Goal: Communication & Community: Answer question/provide support

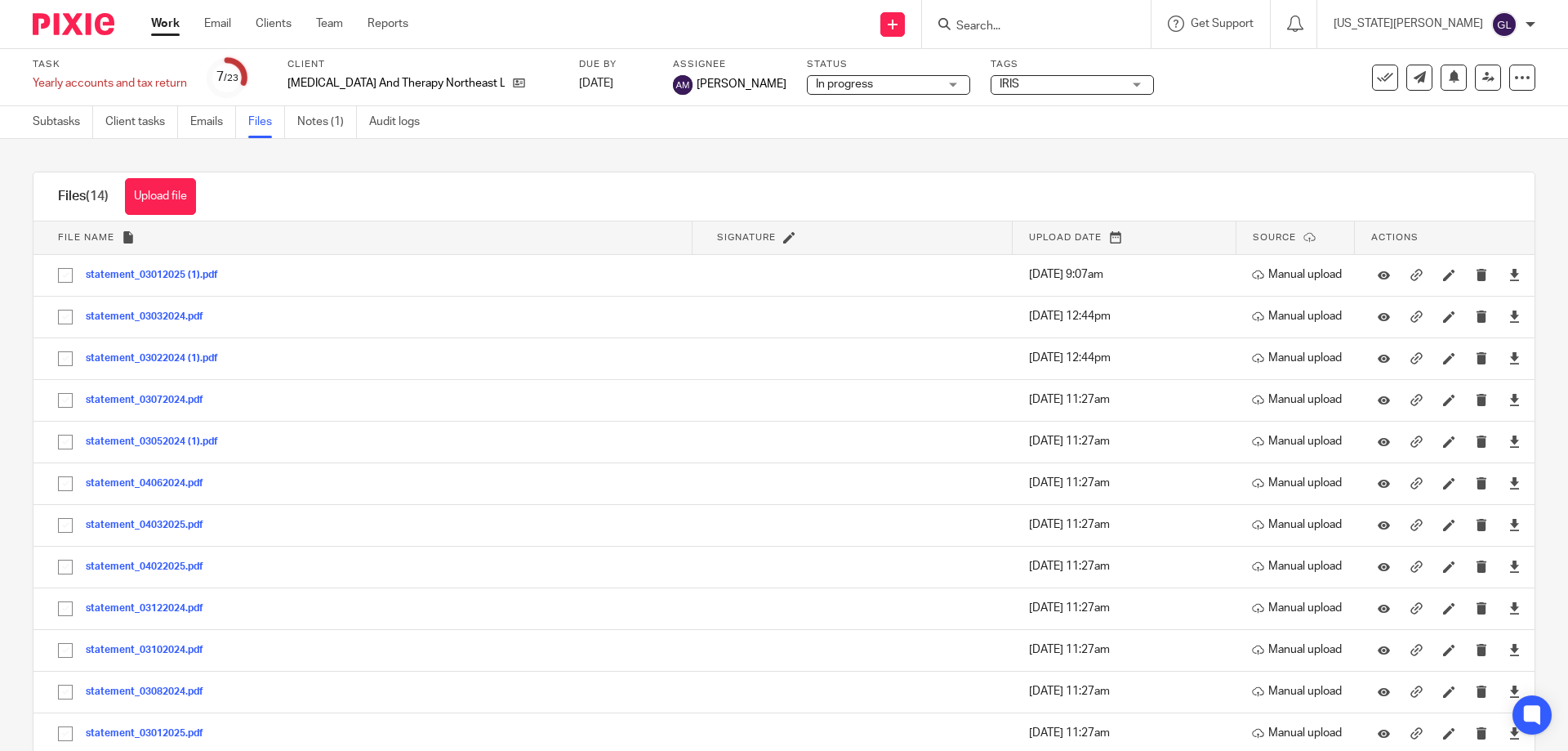
drag, startPoint x: 0, startPoint y: 0, endPoint x: 1037, endPoint y: 34, distance: 1037.6
click at [1037, 34] on input "Search" at bounding box center [1028, 26] width 147 height 14
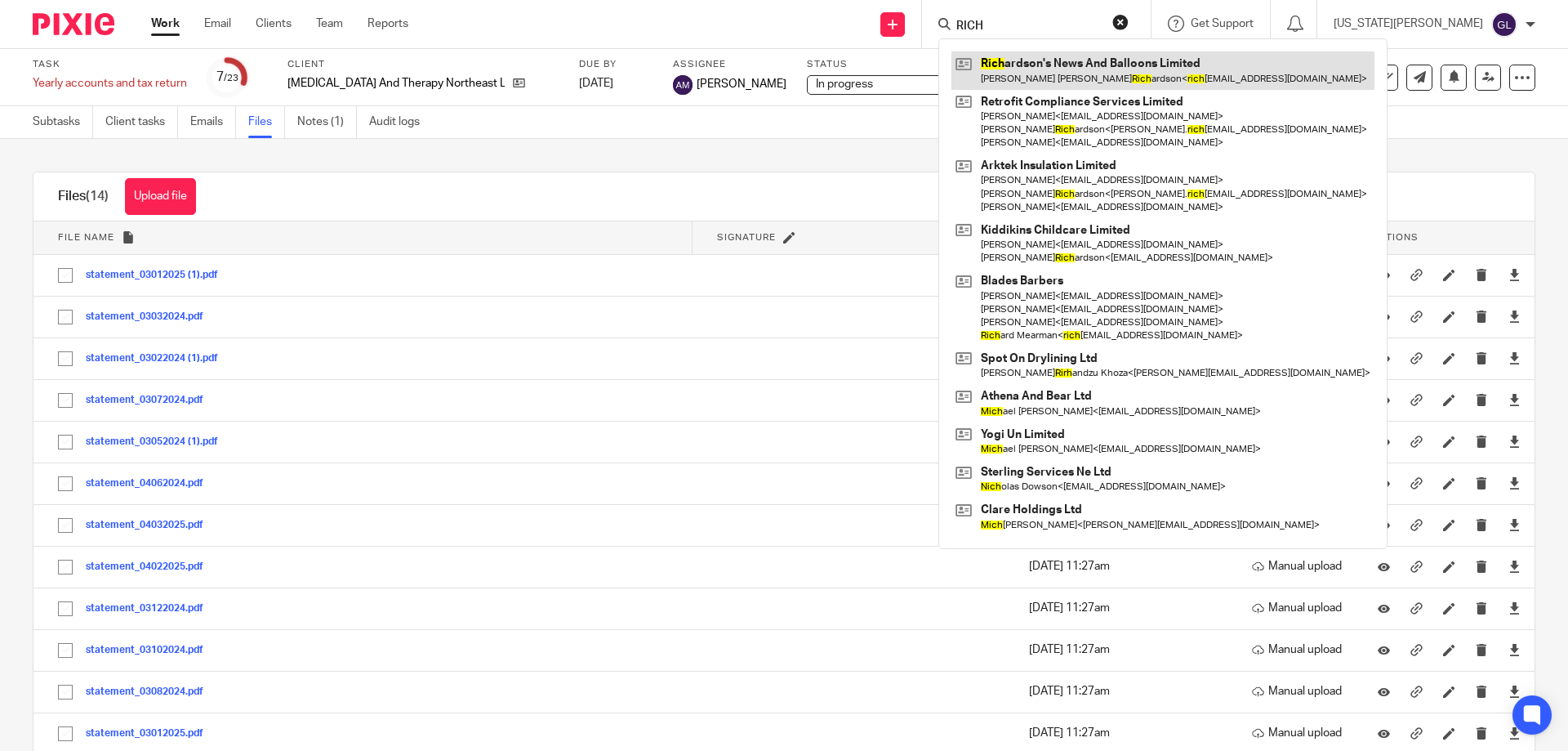
type input "RICH"
click at [1141, 73] on link at bounding box center [1163, 70] width 423 height 38
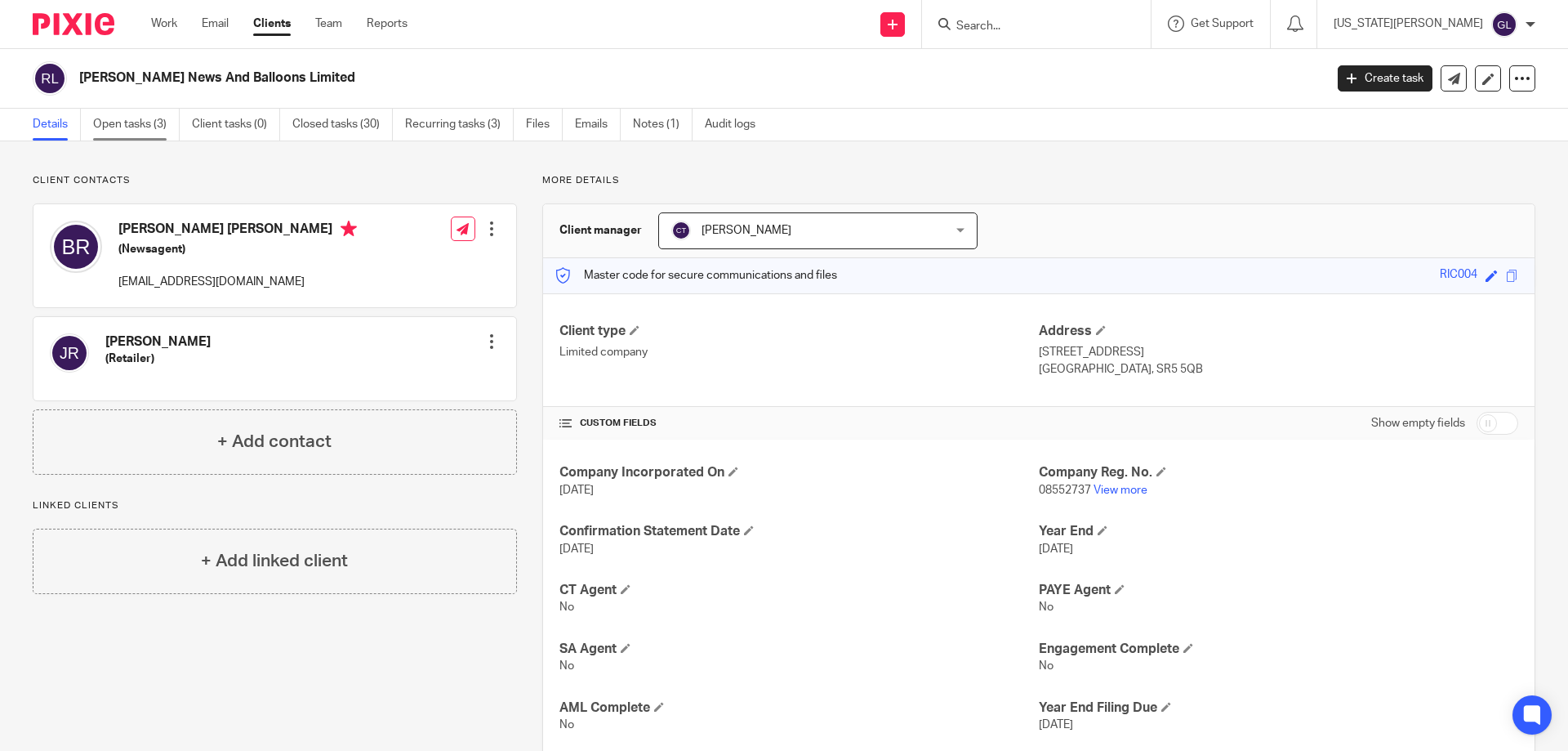
click at [128, 111] on link "Open tasks (3)" at bounding box center [136, 125] width 87 height 32
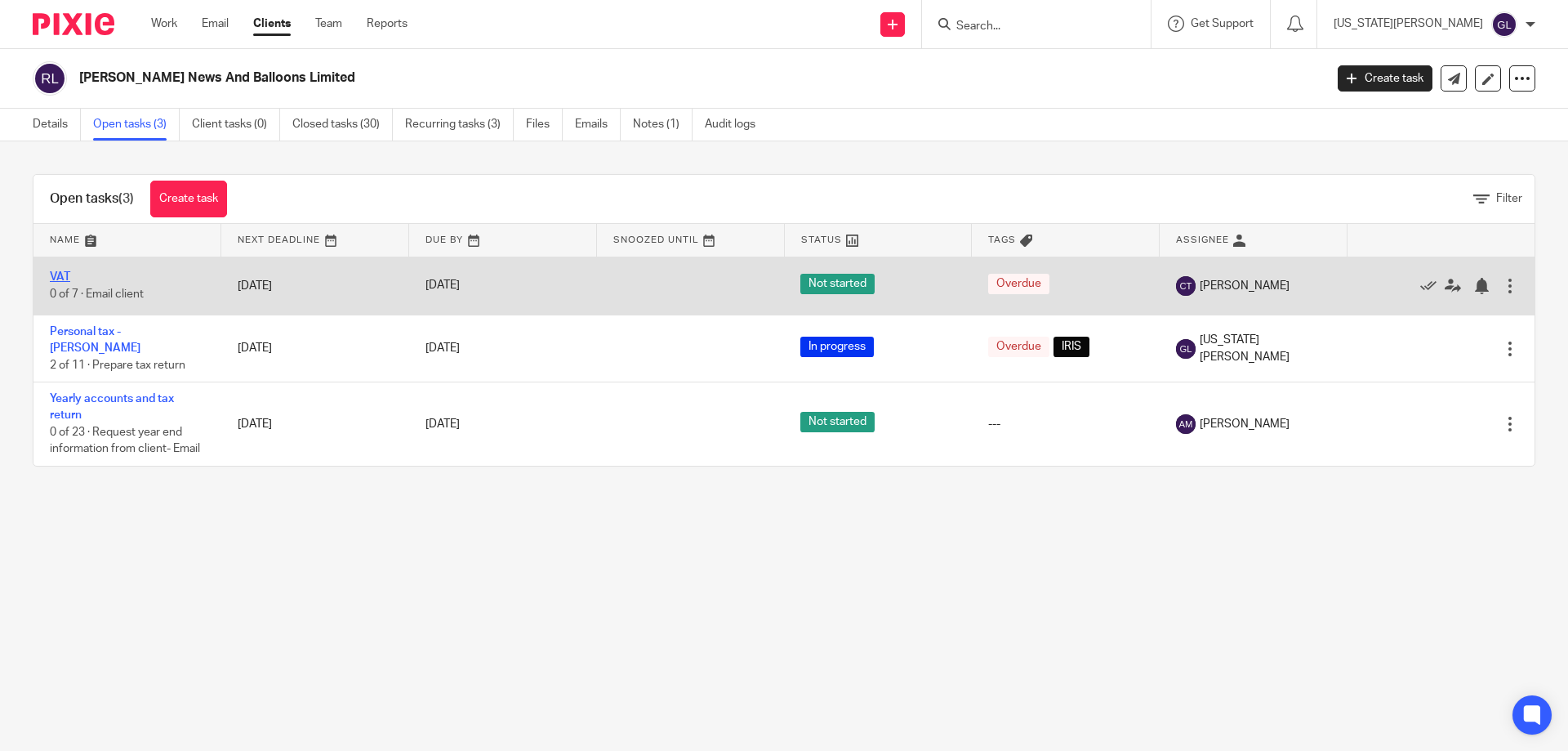
click at [61, 274] on link "VAT" at bounding box center [60, 277] width 20 height 12
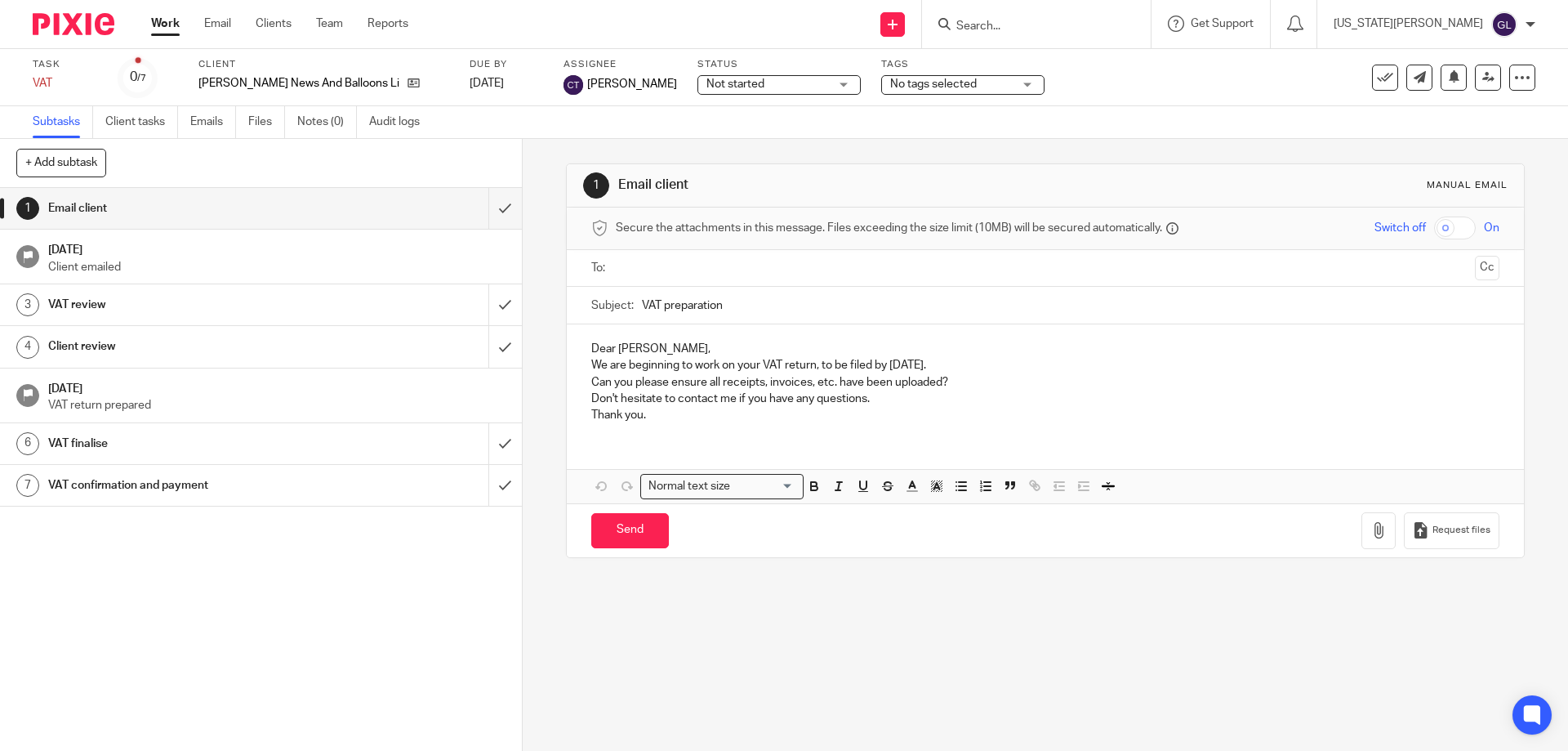
click at [642, 274] on input "text" at bounding box center [1044, 267] width 846 height 18
drag, startPoint x: 732, startPoint y: 311, endPoint x: 629, endPoint y: 305, distance: 103.2
click at [629, 305] on div "Subject: VAT preparation" at bounding box center [1045, 309] width 907 height 37
click at [717, 314] on input "VAT preparation" at bounding box center [1070, 309] width 857 height 37
drag, startPoint x: 676, startPoint y: 308, endPoint x: 659, endPoint y: 314, distance: 18.0
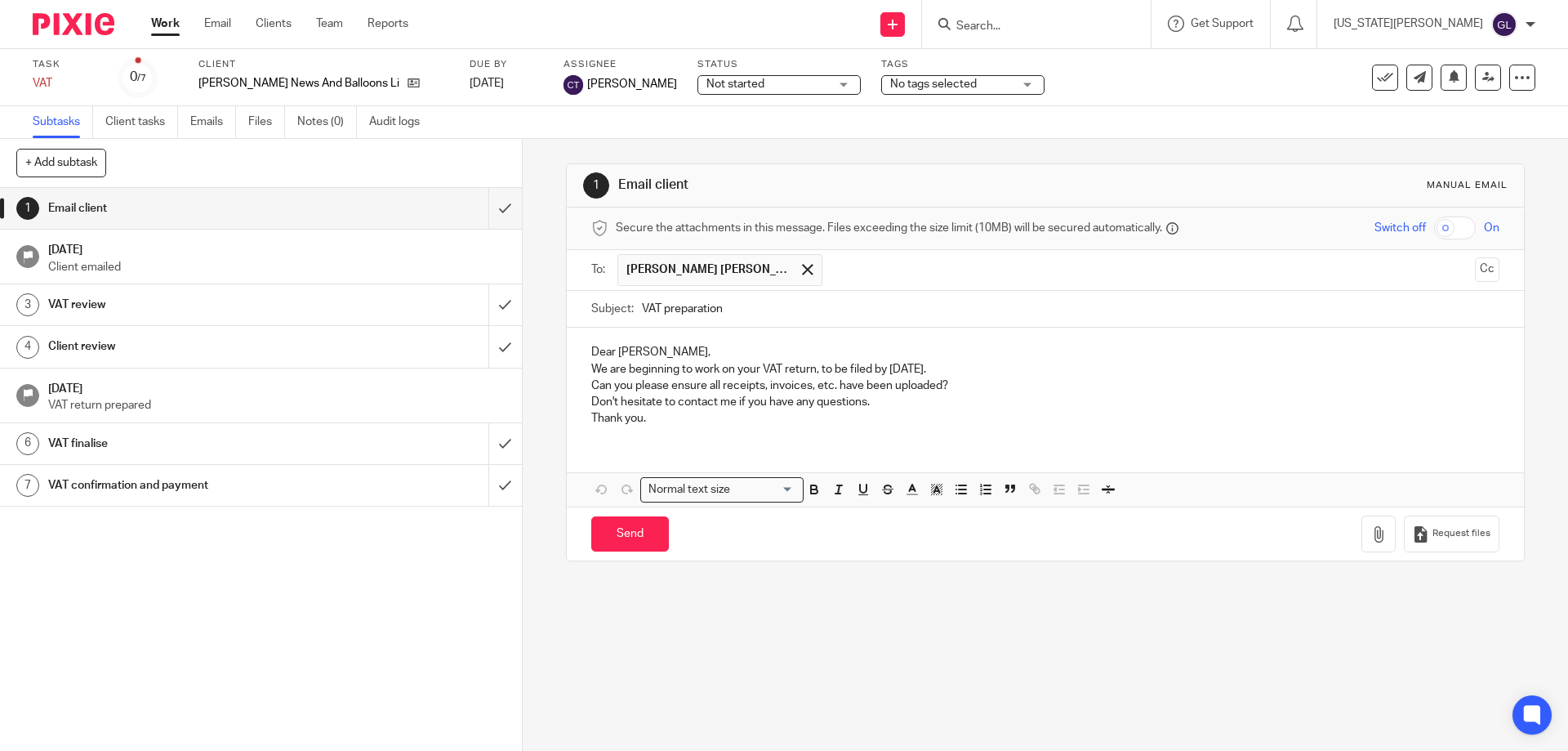
click at [659, 314] on input "VAT preparation" at bounding box center [1070, 309] width 857 height 37
click at [642, 308] on input "VAT preparation" at bounding box center [1070, 309] width 857 height 37
drag, startPoint x: 723, startPoint y: 310, endPoint x: 658, endPoint y: 315, distance: 65.2
click at [658, 315] on input "VAT preparation" at bounding box center [1070, 309] width 857 height 37
type input "VAT Query"
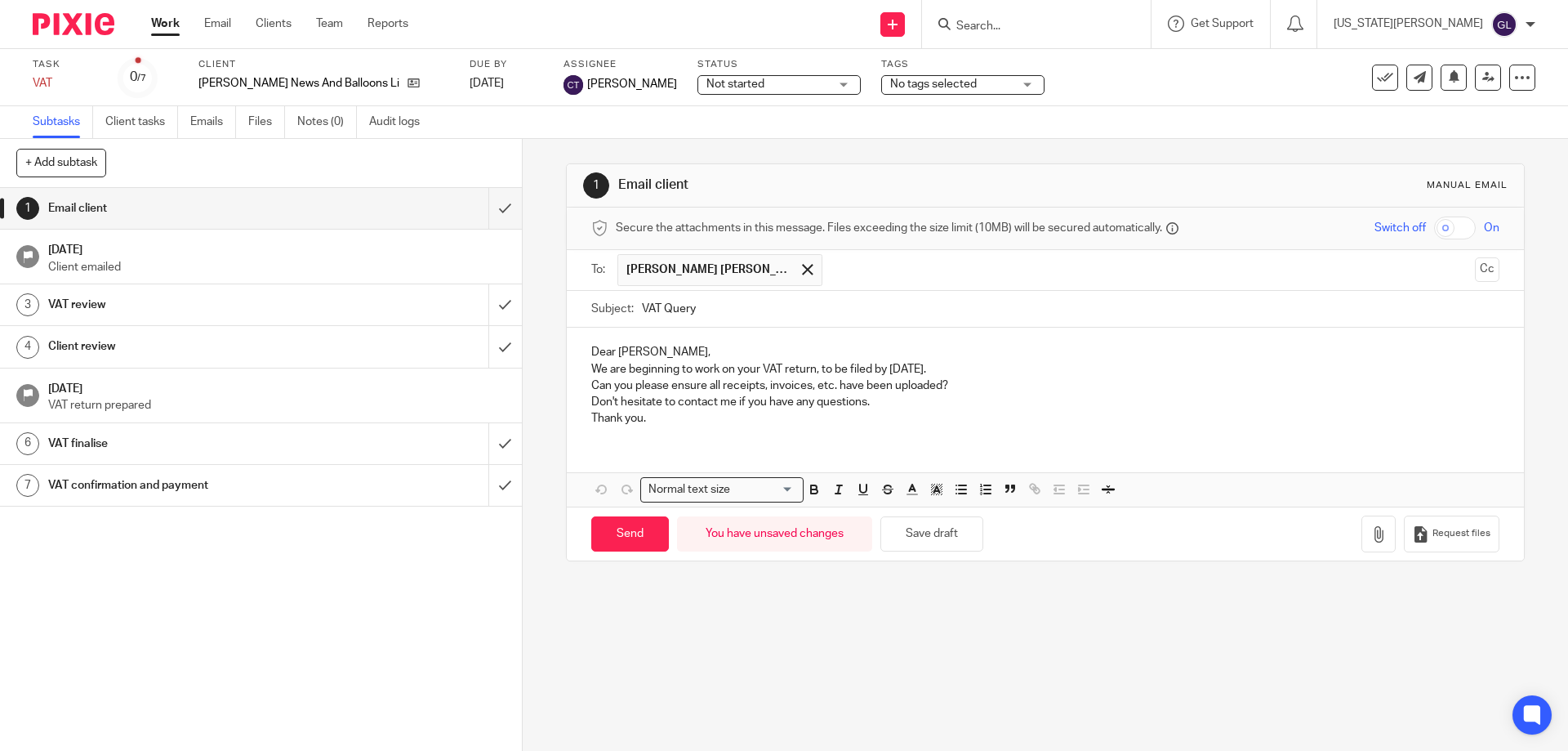
click at [635, 310] on div "Subject: VAT Query" at bounding box center [1045, 309] width 907 height 37
drag, startPoint x: 641, startPoint y: 304, endPoint x: 672, endPoint y: 310, distance: 31.6
click at [643, 303] on input "VAT Query" at bounding box center [1070, 309] width 857 height 37
click at [670, 342] on div "Dear [PERSON_NAME], We are beginning to work on your VAT return, to be filed by…" at bounding box center [1044, 382] width 956 height 111
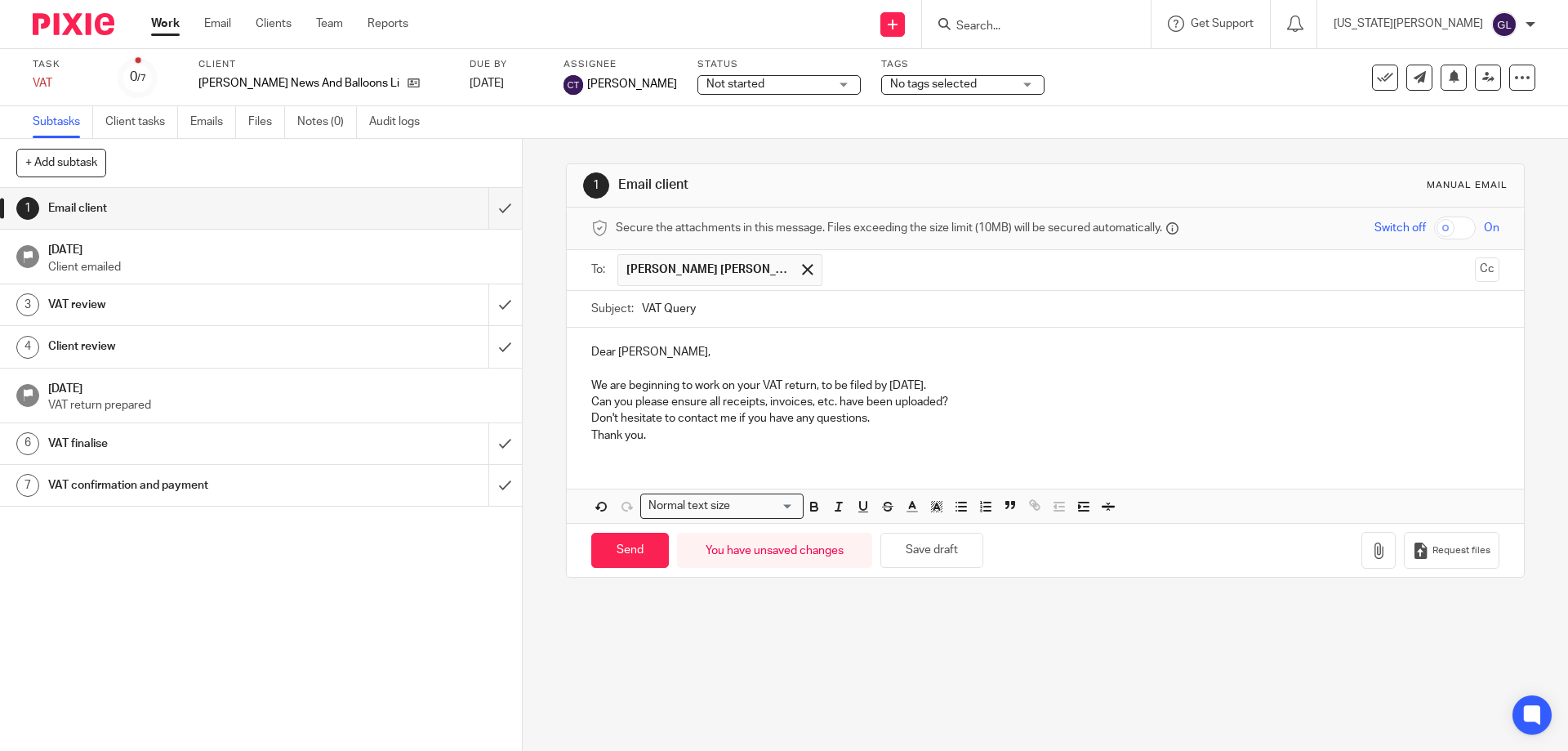
click at [957, 382] on p "We are beginning to work on your VAT return, to be filed by [DATE]." at bounding box center [1045, 385] width 907 height 16
click at [692, 380] on p "We are beginning to work on your VAT return, to be filed by [DATE]." at bounding box center [1045, 385] width 907 height 16
click at [688, 387] on p "We are beginning to work on your VAT return, to be filed by [DATE]." at bounding box center [1045, 385] width 907 height 16
drag, startPoint x: 692, startPoint y: 387, endPoint x: 625, endPoint y: 384, distance: 67.1
click at [625, 384] on p "We are beginning to work on your VAT return, to be filed by [DATE]." at bounding box center [1045, 385] width 907 height 16
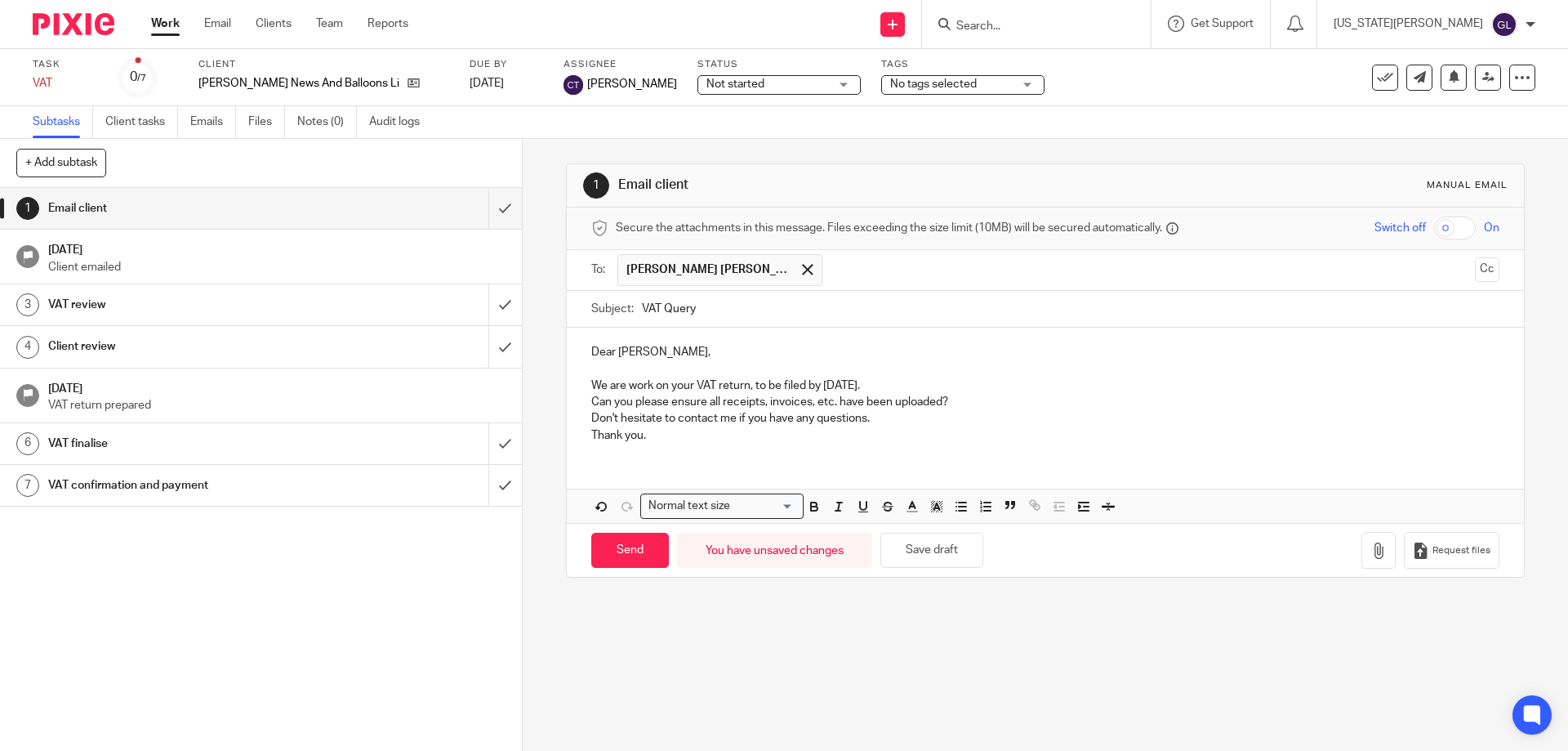
click at [651, 381] on p "We are work on your VAT return, to be filed by [DATE]." at bounding box center [1045, 385] width 907 height 16
click at [647, 385] on p "We are work on your VAT return, to be filed by [DATE]." at bounding box center [1045, 385] width 907 height 16
click at [941, 386] on p "We are working on your VAT return, to be filed by [DATE]." at bounding box center [1045, 385] width 907 height 16
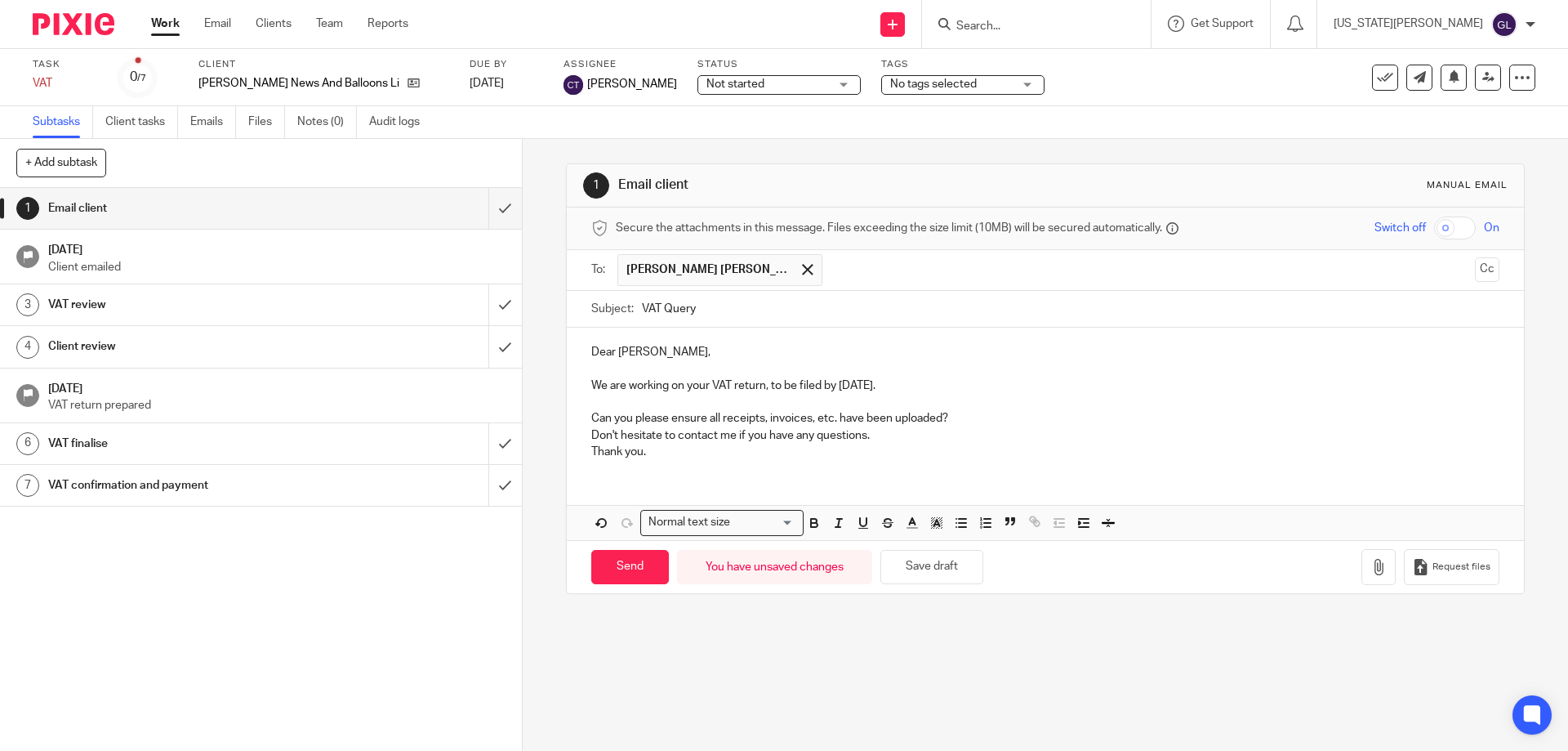
click at [914, 388] on p "We are working on your VAT return, to be filed by [DATE]." at bounding box center [1045, 385] width 907 height 16
click at [591, 423] on p "Can you please ensure all receipts, invoices, etc. have been uploaded?" at bounding box center [1045, 418] width 907 height 16
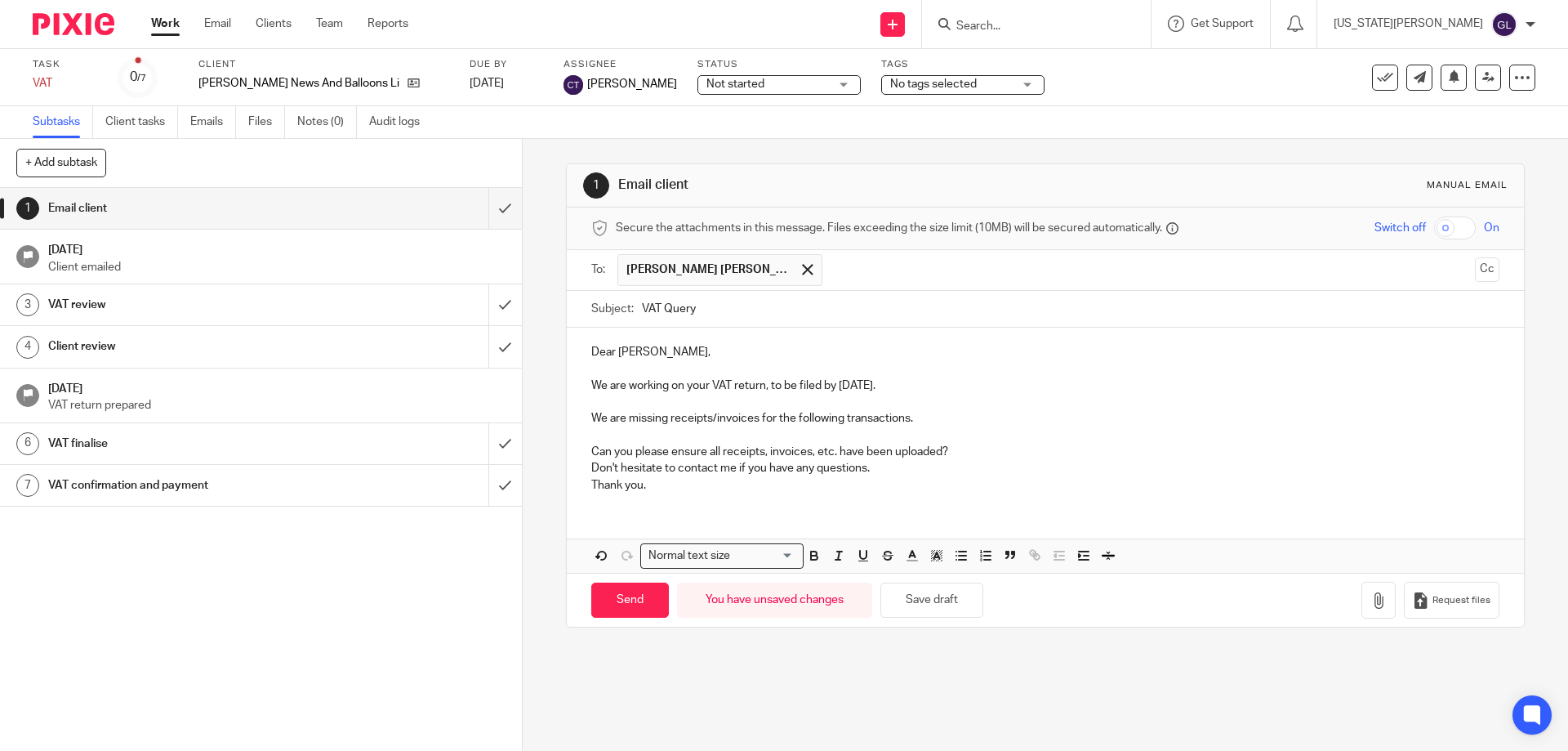
click at [919, 420] on p "We are missing receipts/invoices for the following transactions." at bounding box center [1045, 418] width 907 height 16
click at [961, 460] on p "Can you please ensure all receipts, invoices, etc. have been uploaded?" at bounding box center [1045, 452] width 907 height 16
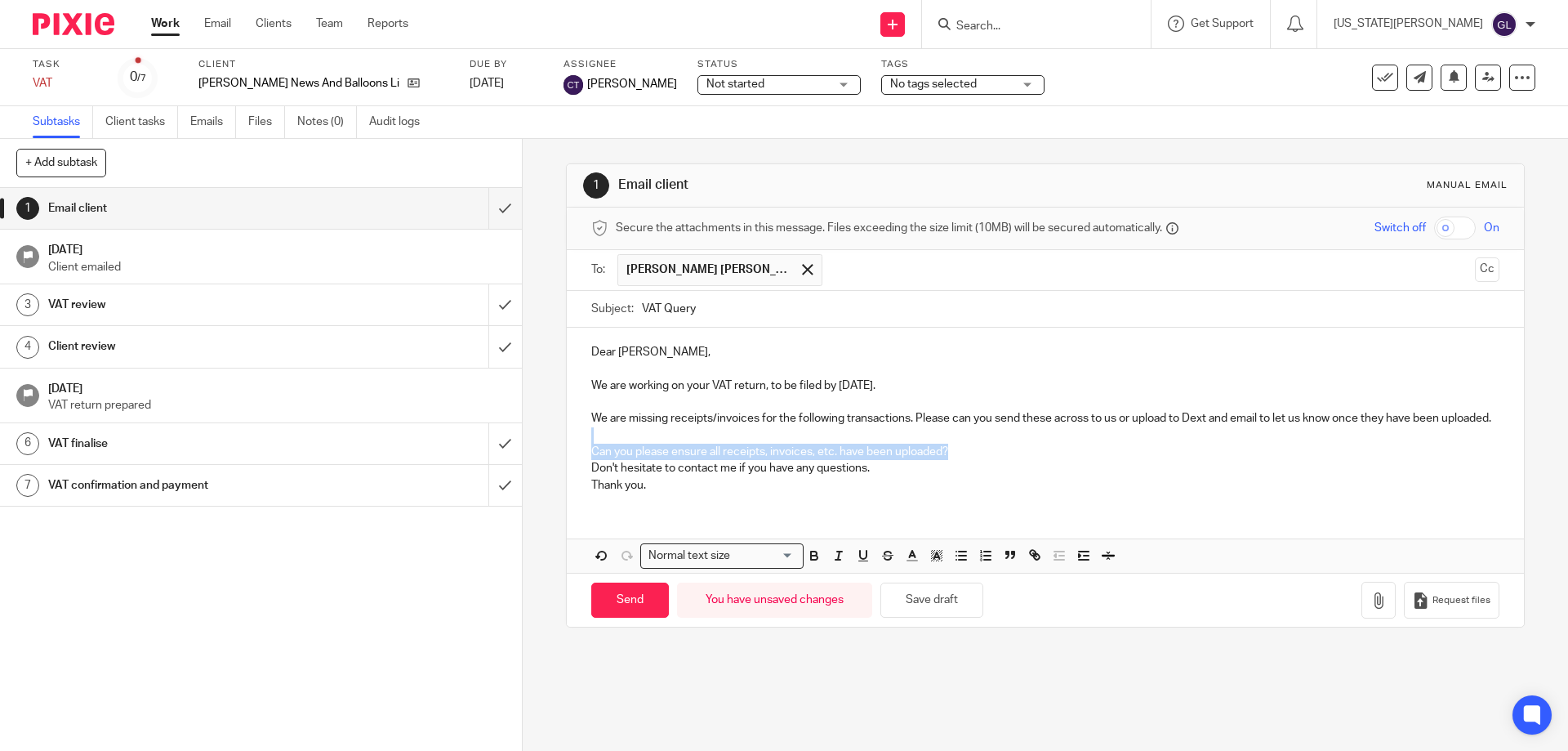
drag, startPoint x: 959, startPoint y: 469, endPoint x: 568, endPoint y: 453, distance: 391.3
click at [568, 453] on div "Dear [PERSON_NAME], We are working on your VAT return, to be filed by [DATE]. W…" at bounding box center [1044, 416] width 956 height 178
click at [619, 444] on p at bounding box center [1045, 435] width 907 height 16
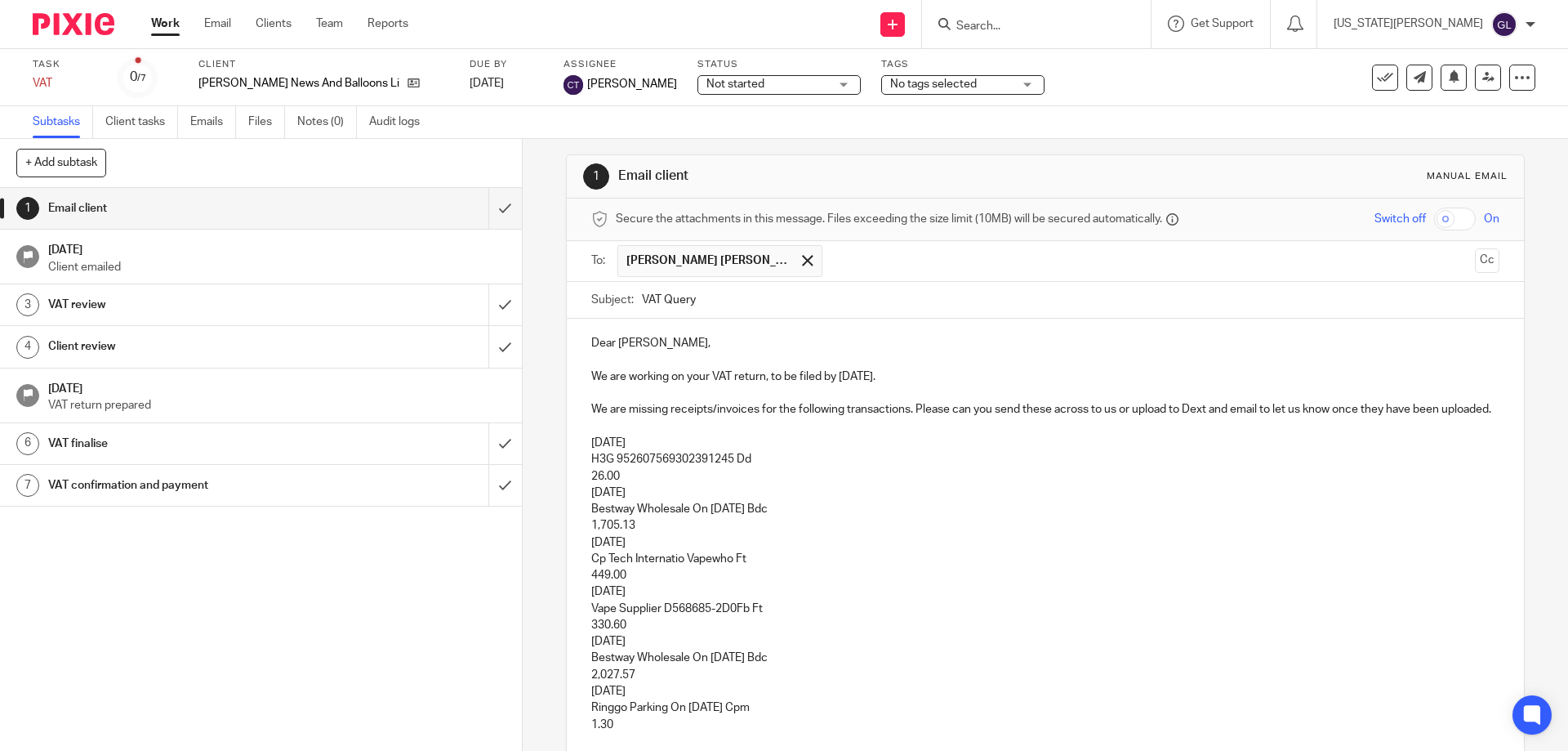
scroll to position [215, 0]
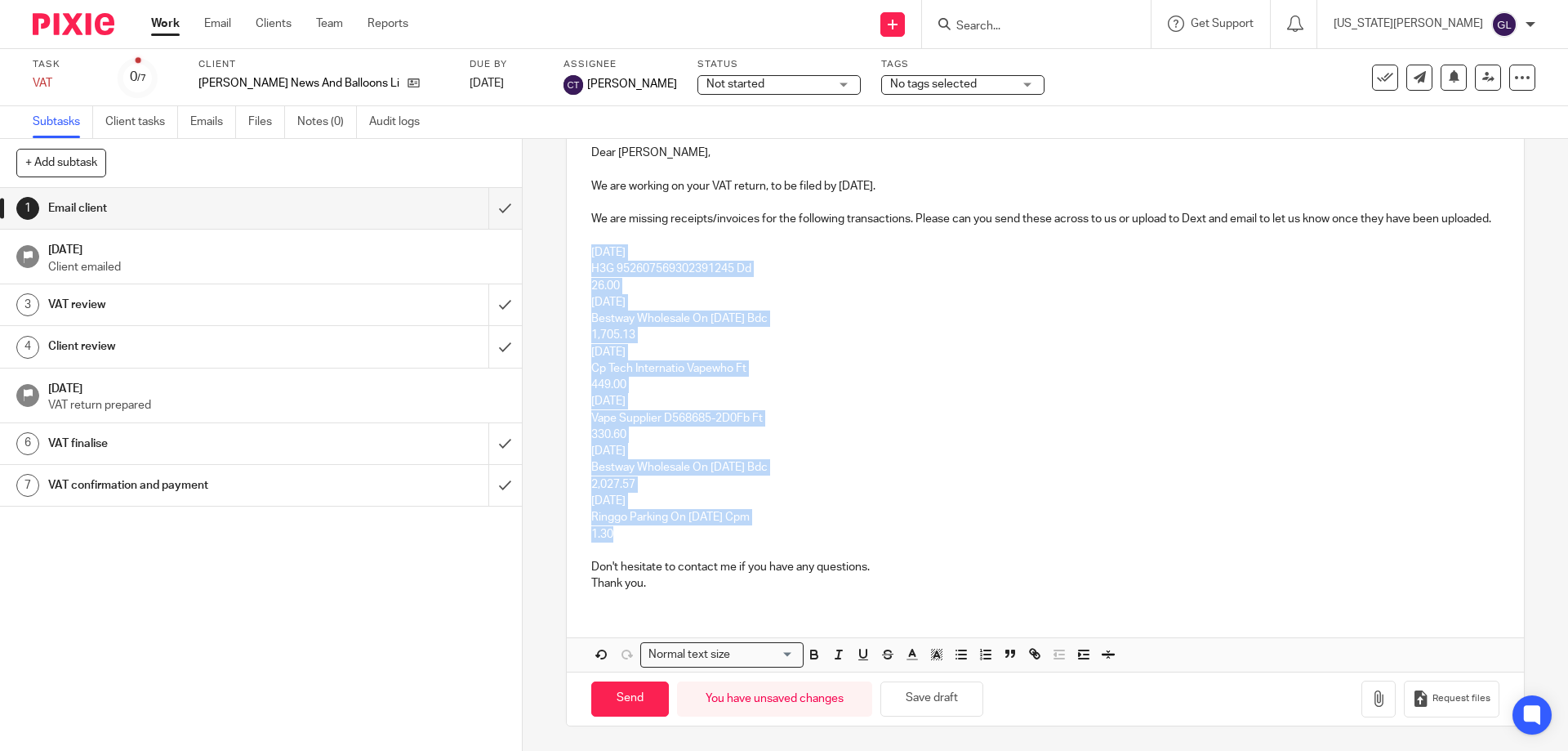
drag, startPoint x: 623, startPoint y: 530, endPoint x: 564, endPoint y: 257, distance: 279.3
click at [566, 257] on div "Dear [PERSON_NAME], We are working on your VAT return, to be filed by [DATE]. W…" at bounding box center [1044, 366] width 956 height 476
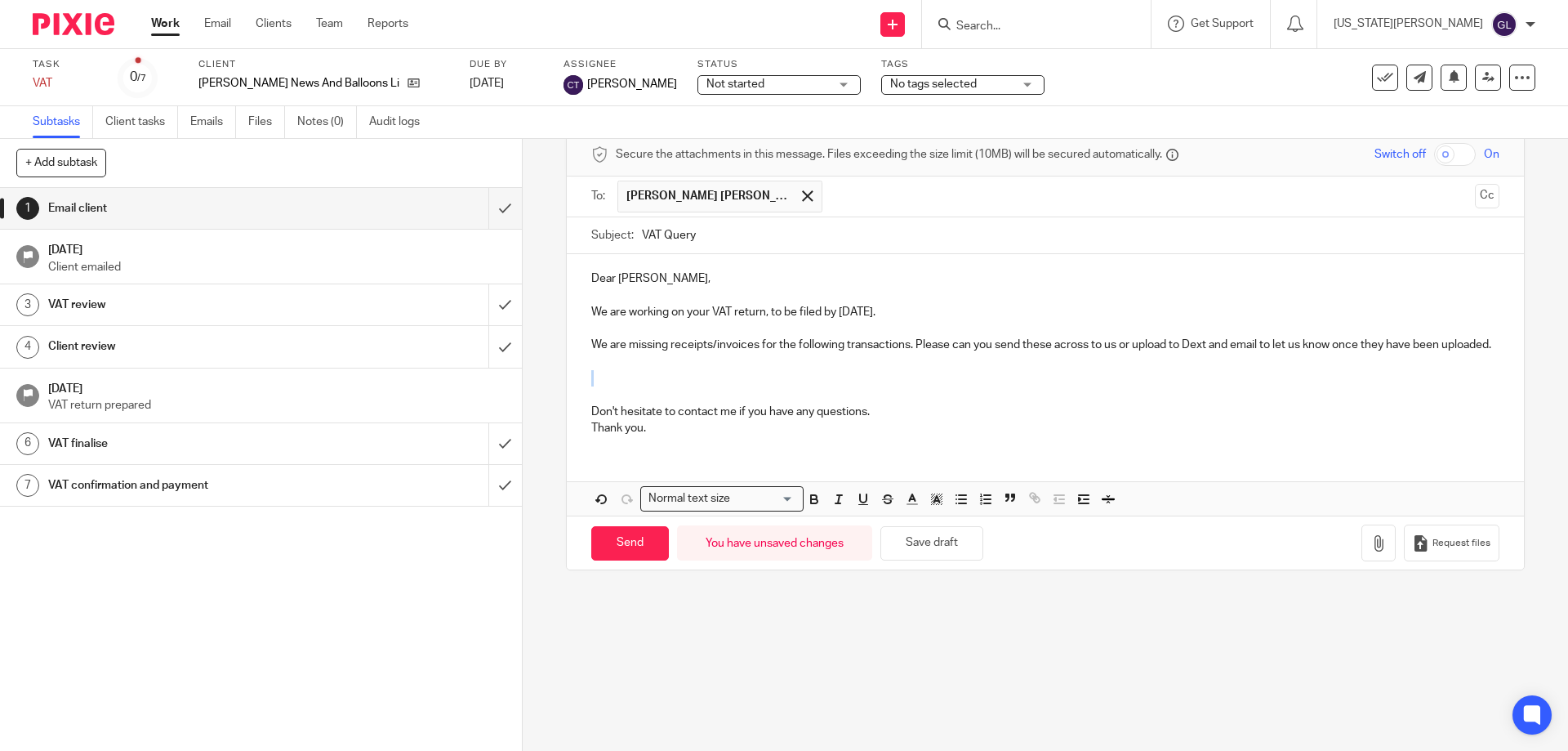
scroll to position [73, 0]
click at [582, 382] on div "Dear [PERSON_NAME], We are working on your VAT return, to be filed by [DATE]. W…" at bounding box center [1044, 350] width 956 height 194
click at [959, 509] on button "button" at bounding box center [960, 498] width 20 height 20
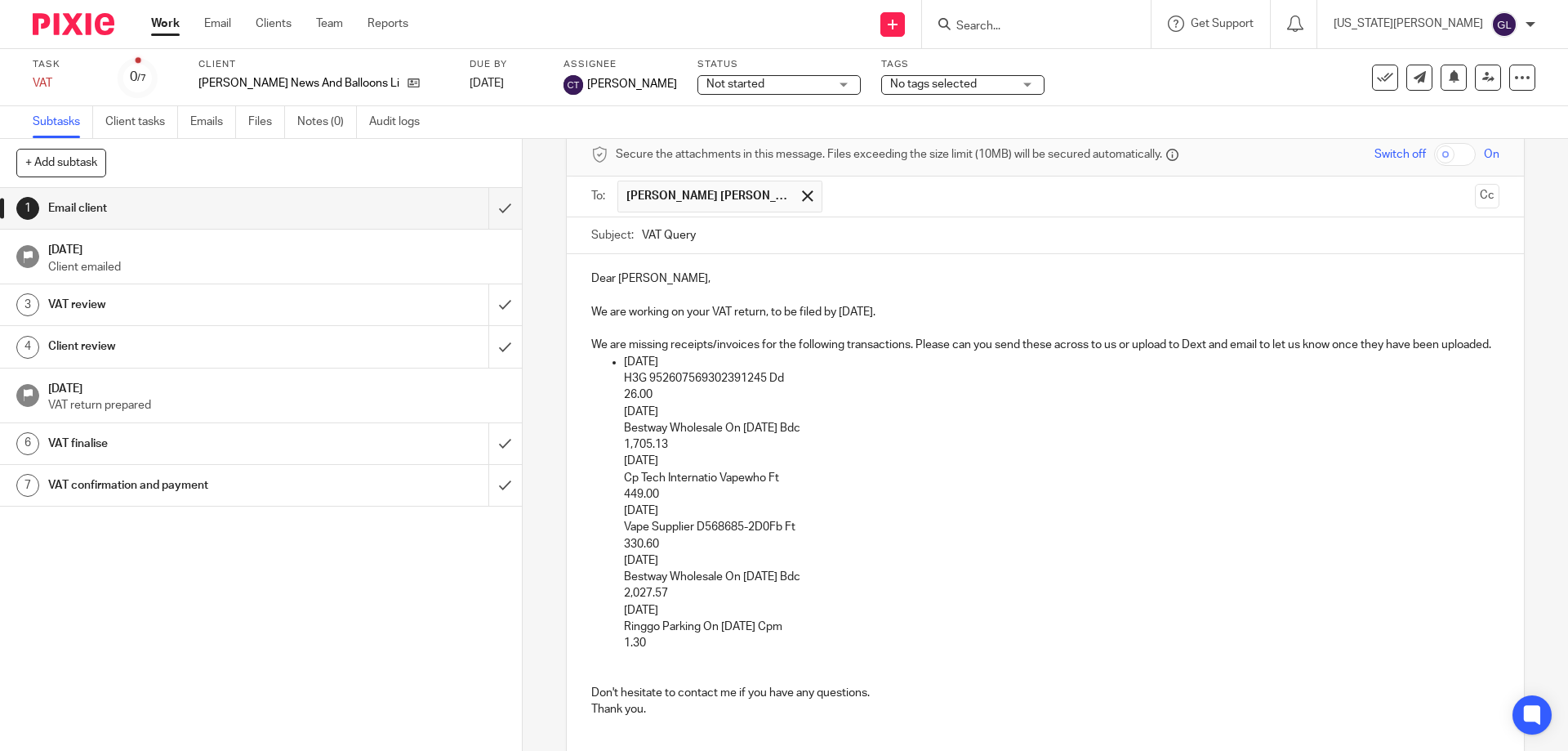
click at [677, 403] on p "26.00" at bounding box center [1061, 394] width 874 height 16
click at [673, 453] on p "1,705.13" at bounding box center [1061, 444] width 874 height 16
click at [709, 518] on p "[DATE]" at bounding box center [1061, 511] width 874 height 16
click at [683, 503] on p "449.00" at bounding box center [1061, 494] width 874 height 16
click at [672, 552] on p "330.60" at bounding box center [1061, 543] width 874 height 16
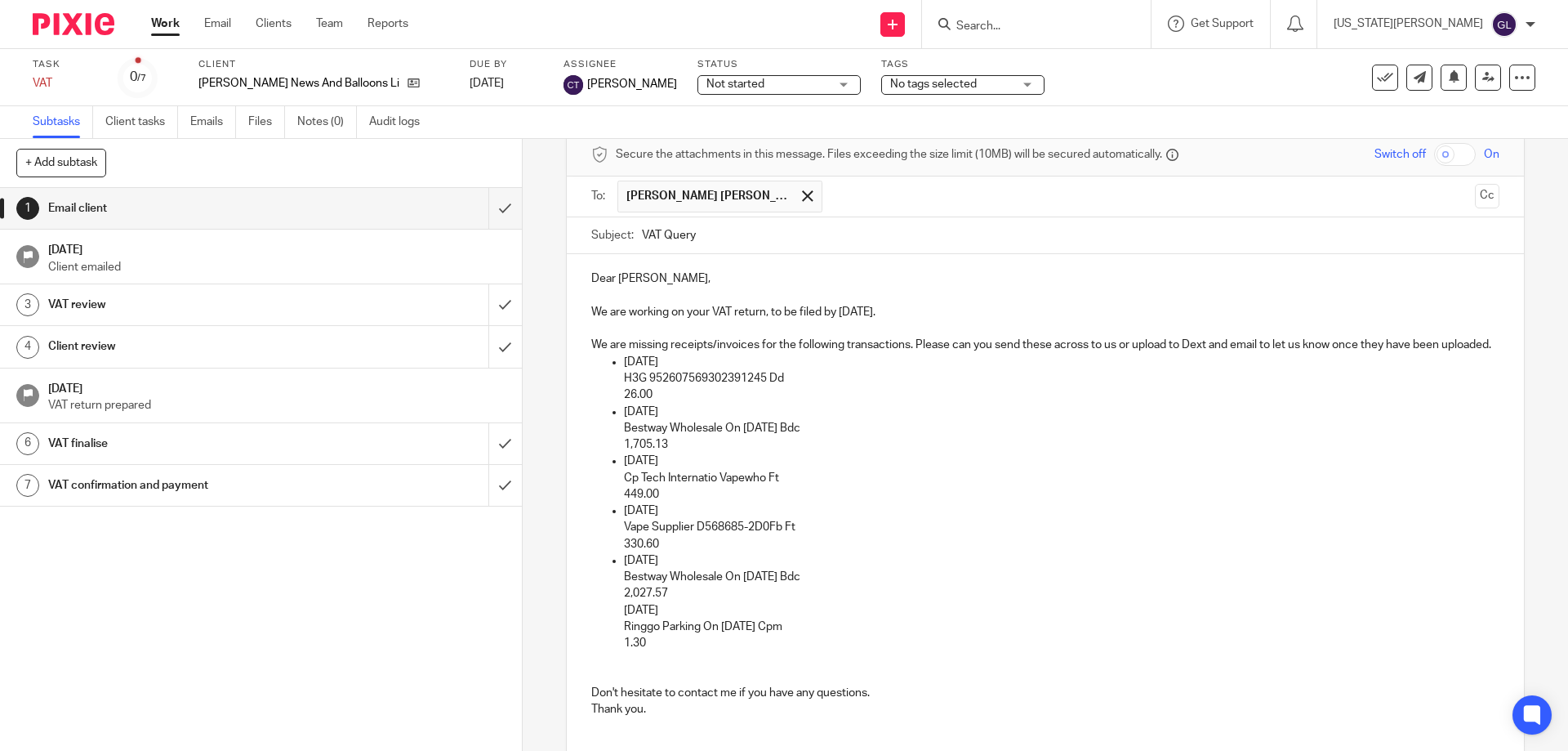
click at [683, 601] on p "2,027.57" at bounding box center [1061, 593] width 874 height 16
click at [624, 386] on p "H3G 952607569302391245 Dd" at bounding box center [1061, 377] width 874 height 16
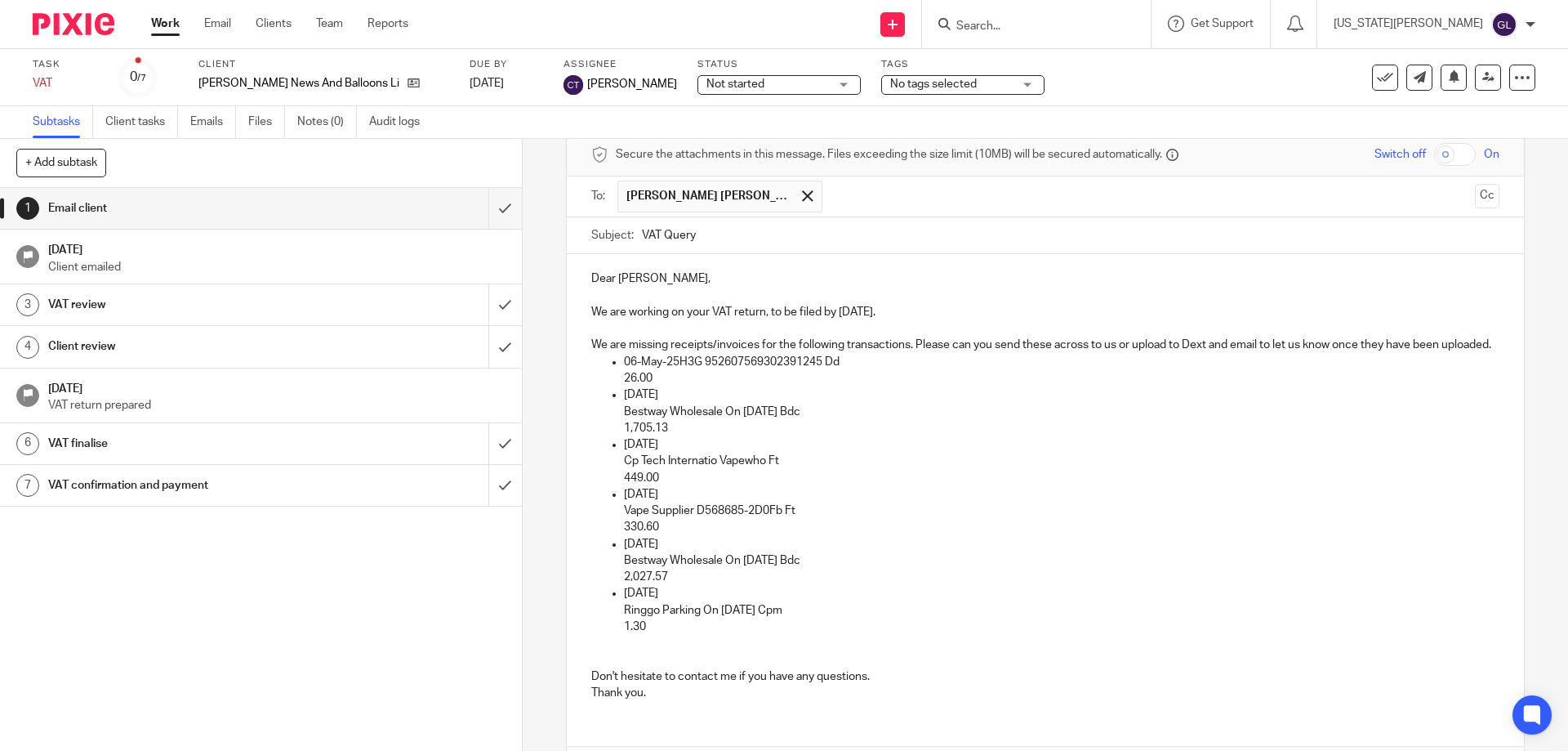
scroll to position [200, 0]
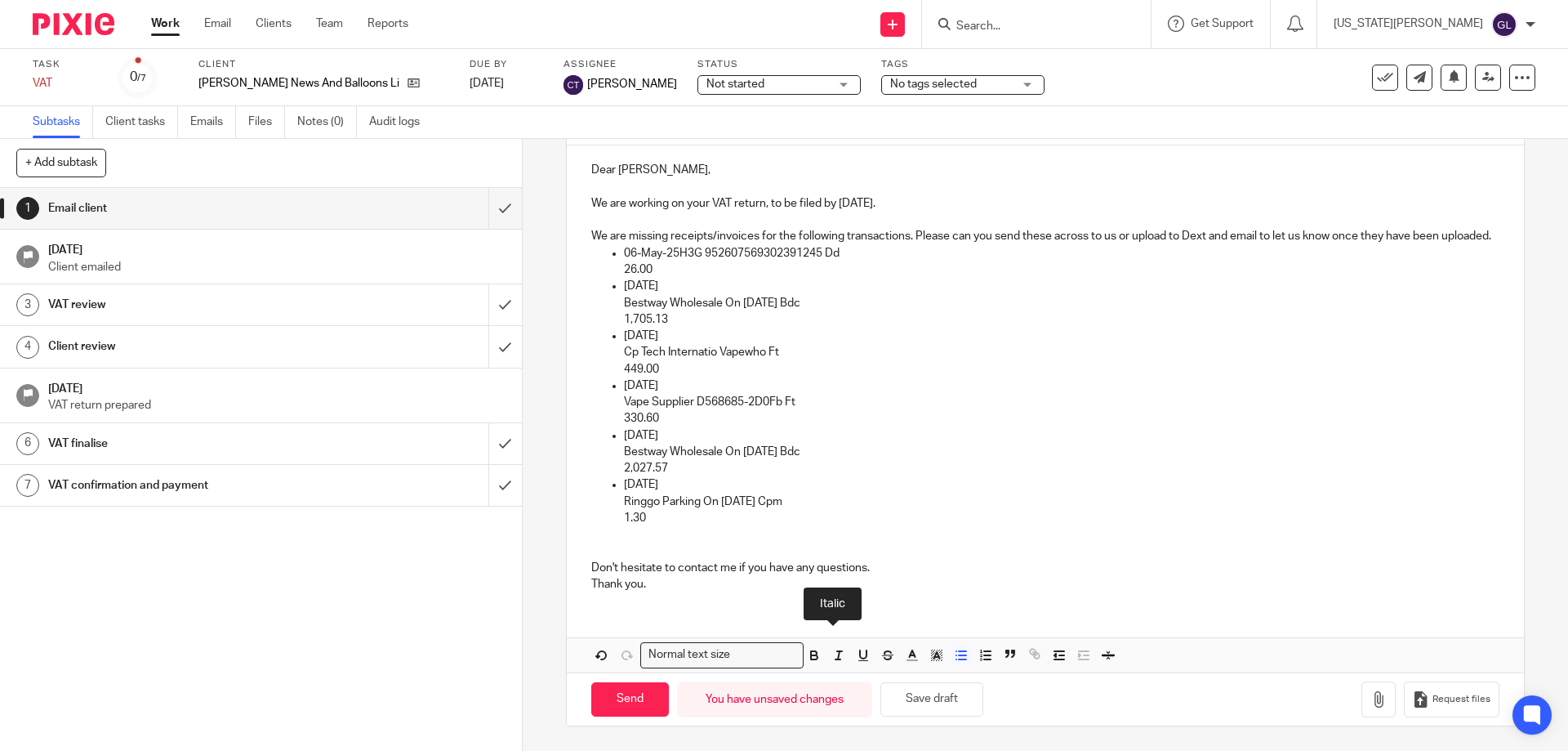
drag, startPoint x: 713, startPoint y: 260, endPoint x: 704, endPoint y: 261, distance: 9.1
click at [706, 261] on p "06-May-25H3G 952607569302391245 Dd" at bounding box center [1061, 253] width 874 height 16
click at [677, 251] on p "06-May-25H3G 952607569302391245 Dd" at bounding box center [1061, 253] width 874 height 16
click at [679, 250] on p "06-May-25H3G 952607569302391245 Dd" at bounding box center [1061, 253] width 874 height 16
click at [624, 271] on p "26.00" at bounding box center [1061, 269] width 874 height 16
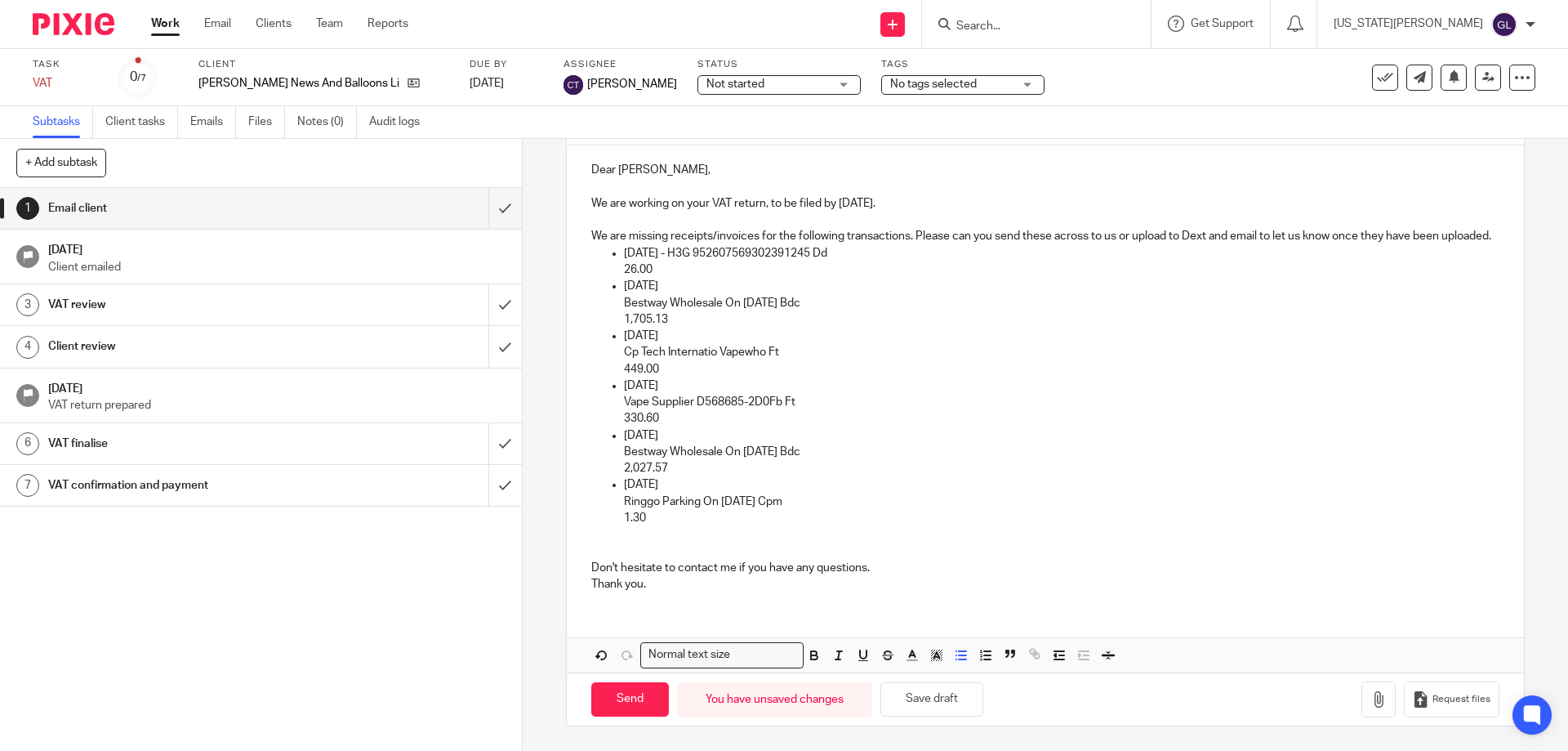
scroll to position [182, 0]
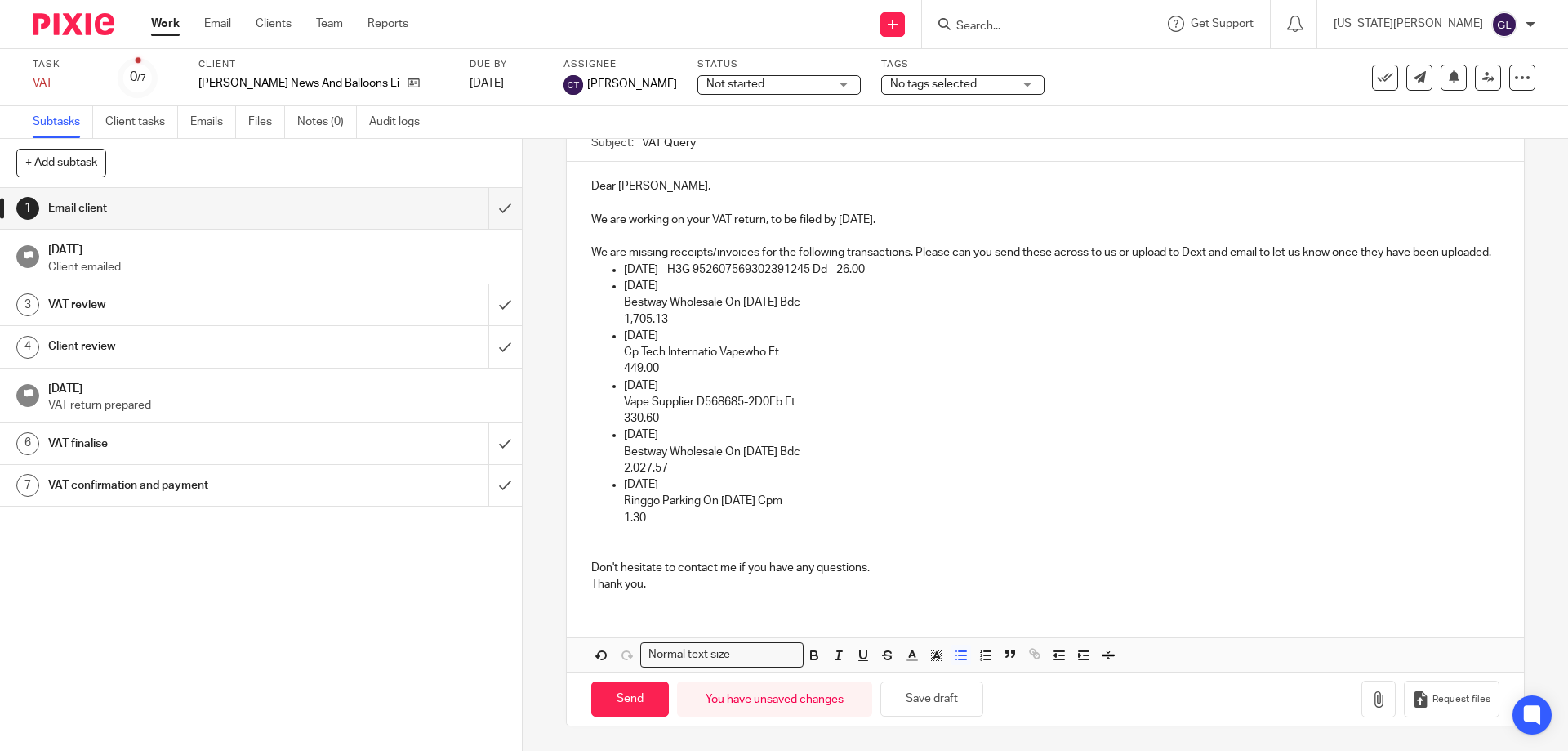
click at [624, 306] on p "Bestway Wholesale On [DATE] Bdc" at bounding box center [1061, 302] width 874 height 16
click at [616, 306] on ul "[DATE] - H3G 952607569302391245 Dd - 26.00 [DATE] Bestway Wholesale On [DATE] B…" at bounding box center [1045, 394] width 907 height 264
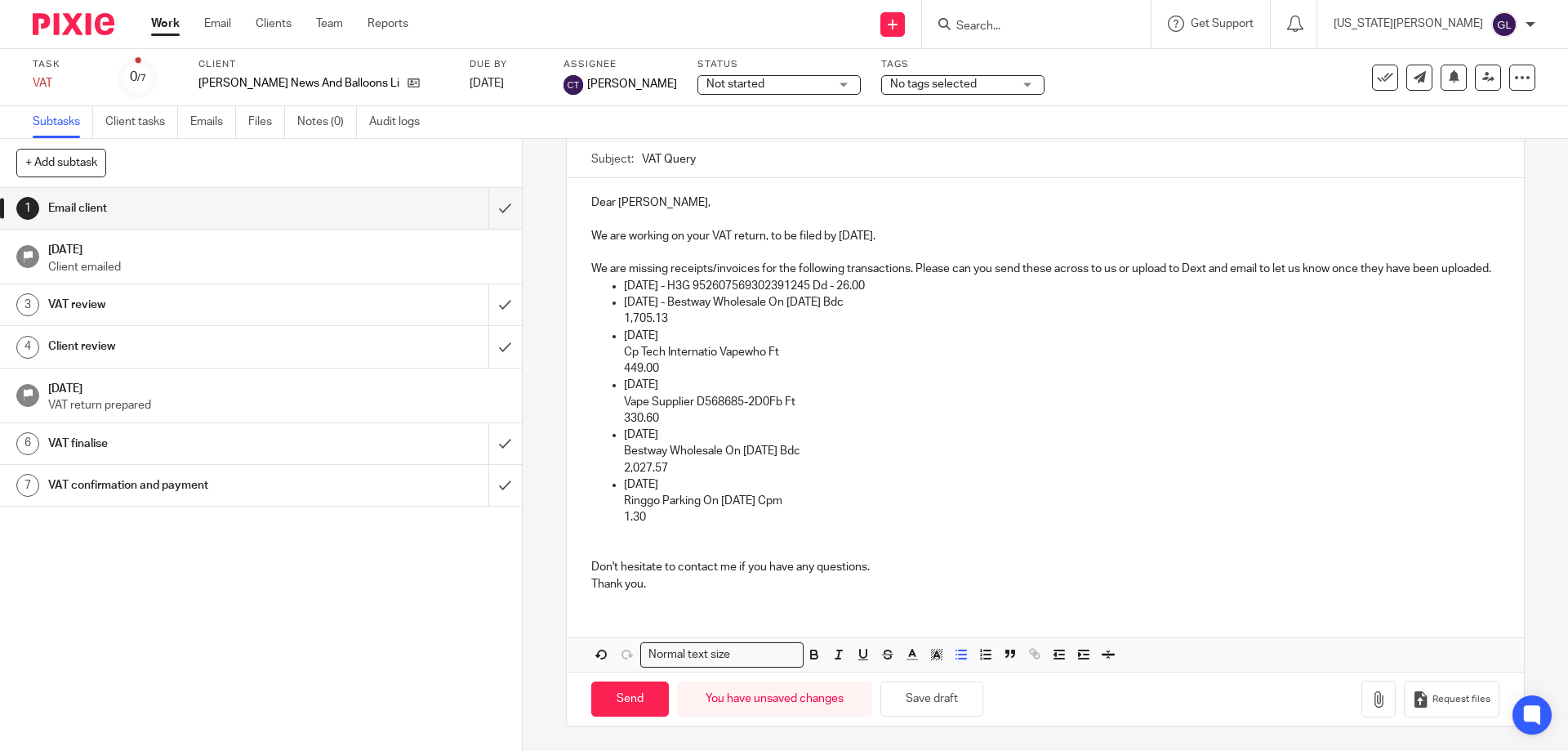
click at [624, 322] on p "1,705.13" at bounding box center [1061, 319] width 874 height 16
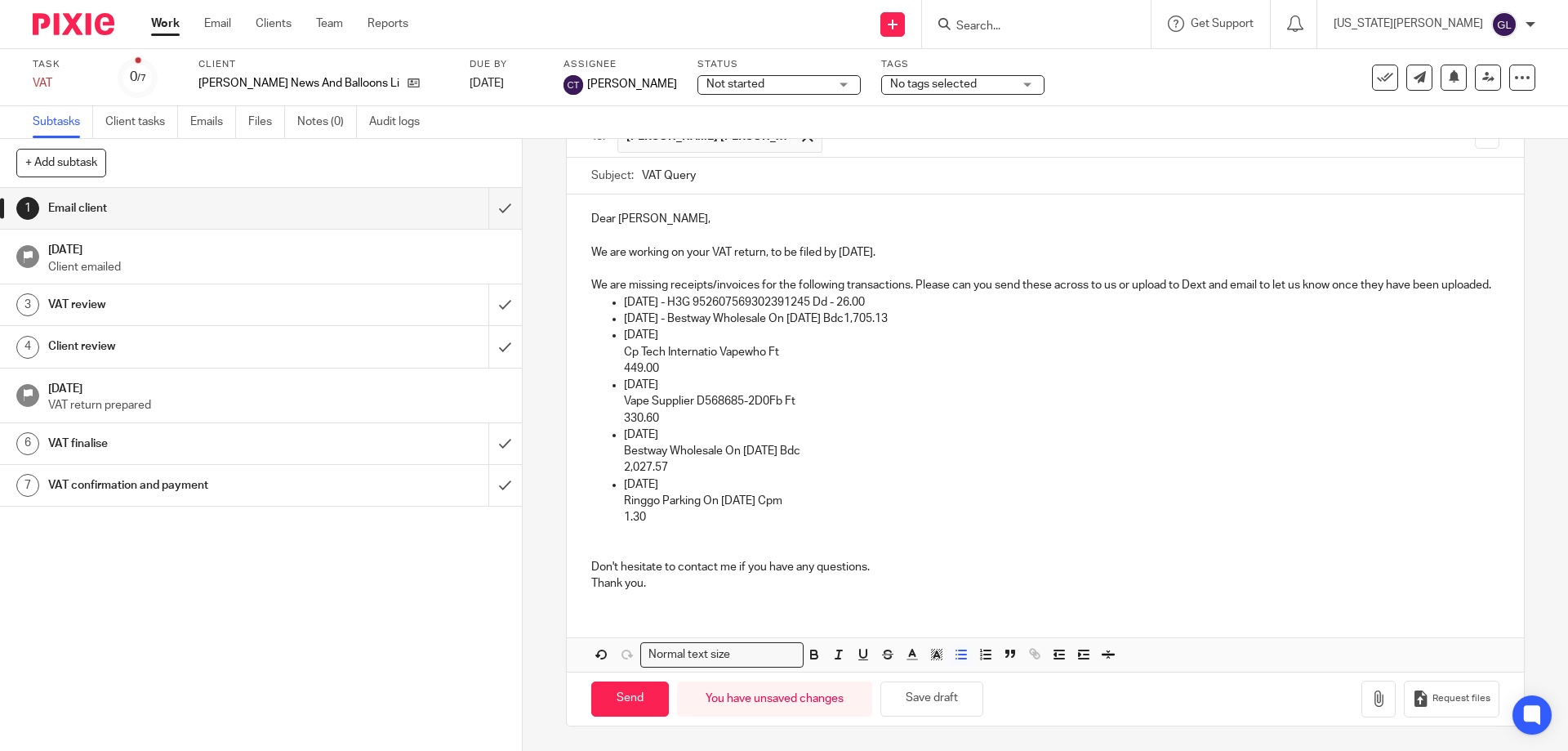
scroll to position [150, 0]
click at [619, 357] on ul "[DATE] - H3G 952607569302391245 Dd - 26.00 [DATE] - Bestway Wholesale On [DATE]…" at bounding box center [1045, 410] width 907 height 232
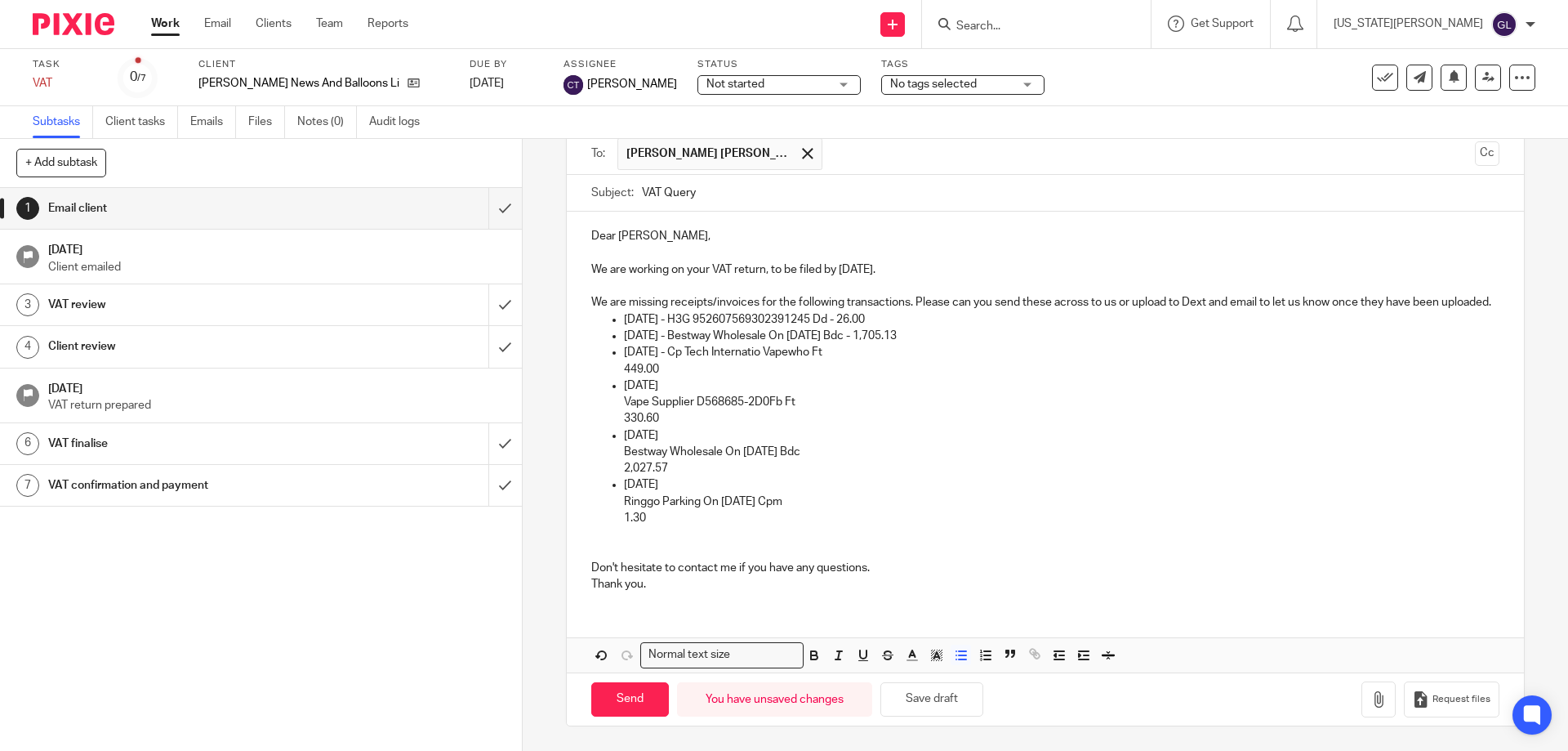
click at [625, 369] on p "449.00" at bounding box center [1061, 369] width 874 height 16
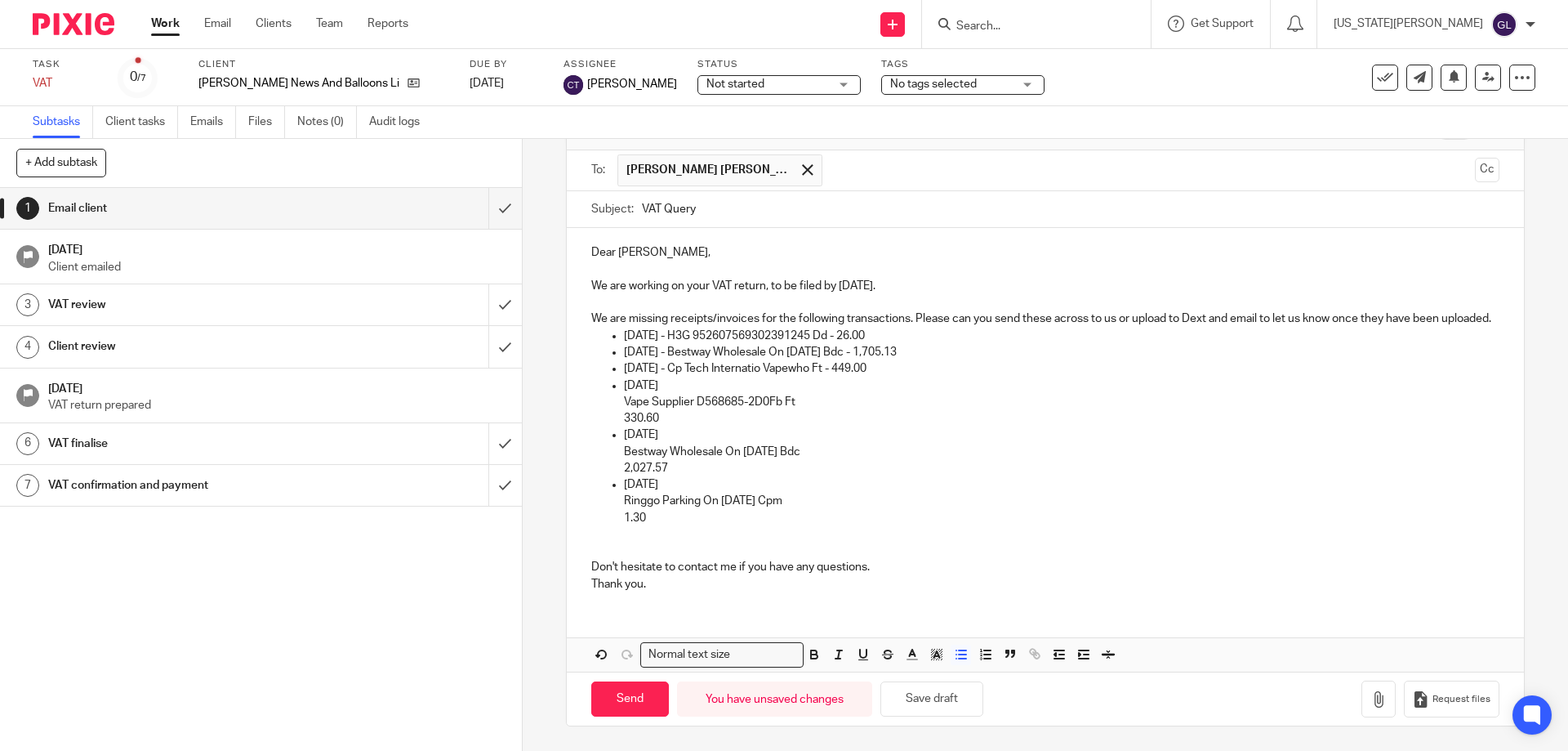
click at [624, 401] on p "Vape Supplier D568685-2D0Fb Ft" at bounding box center [1061, 402] width 874 height 16
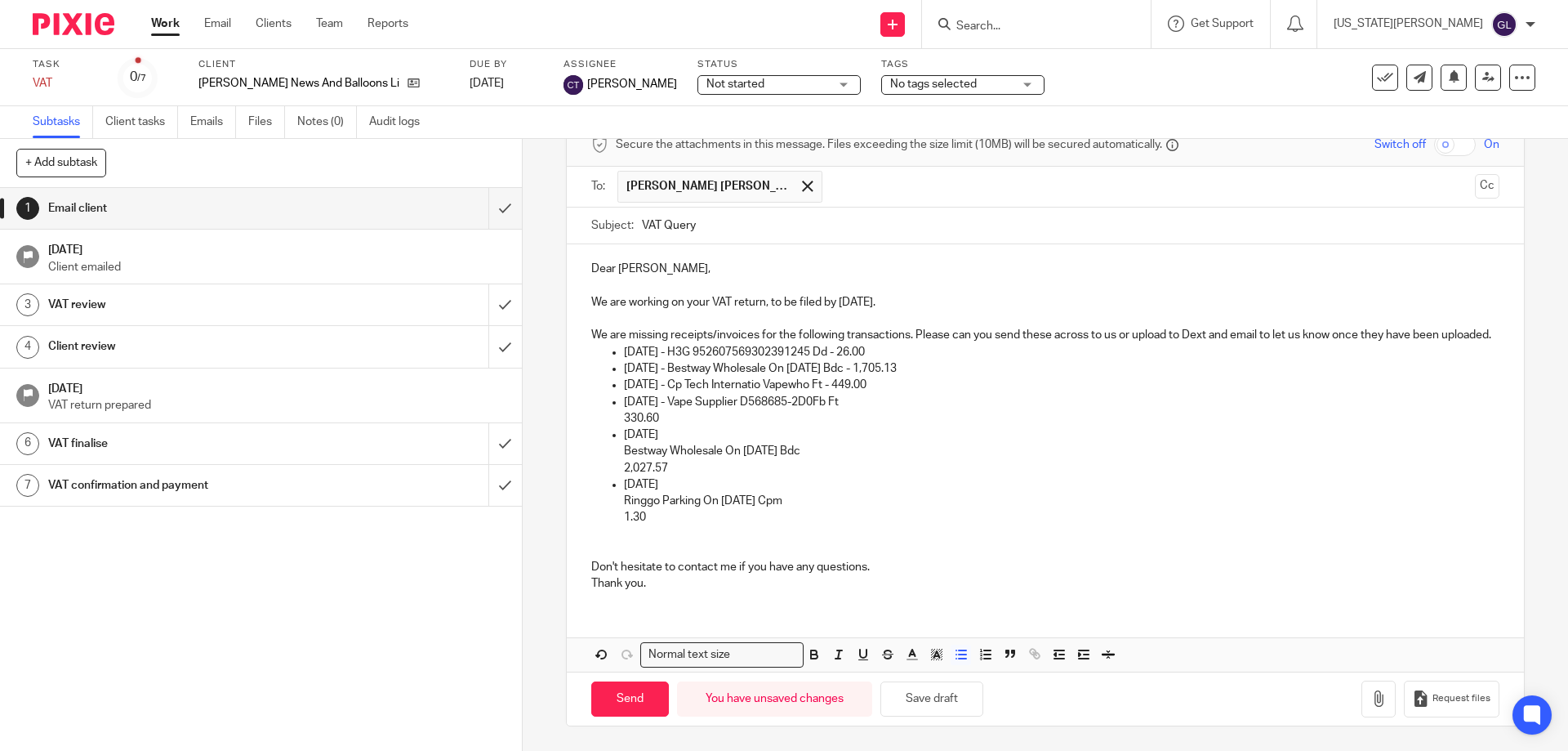
click at [614, 425] on ul "[DATE] - H3G 952607569302391245 Dd - 26.00 [DATE] - Bestway Wholesale On [DATE]…" at bounding box center [1045, 434] width 907 height 182
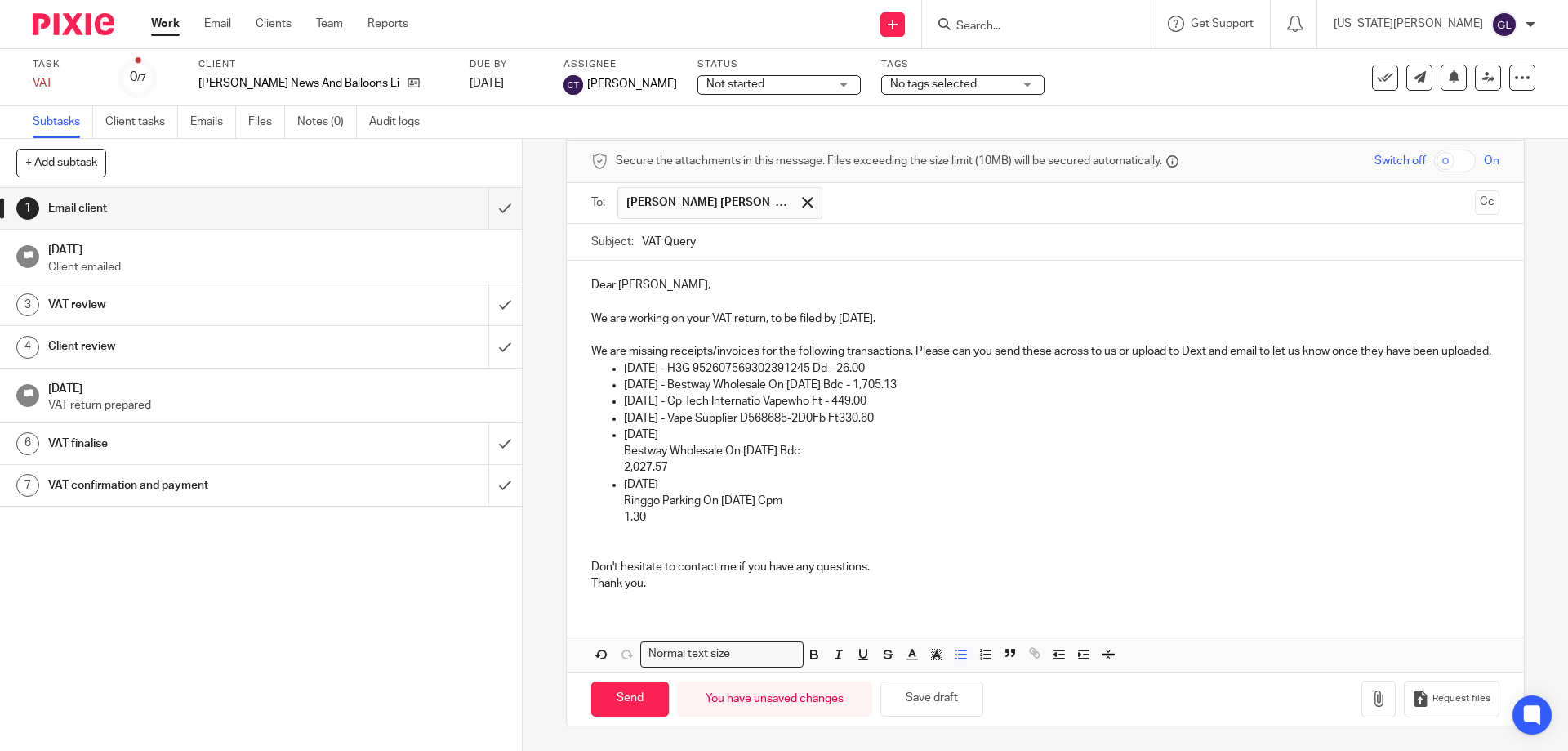
scroll to position [83, 0]
drag, startPoint x: 616, startPoint y: 437, endPoint x: 618, endPoint y: 449, distance: 12.2
click at [617, 437] on ul "[DATE] - H3G 952607569302391245 Dd - 26.00 [DATE] - Bestway Wholesale On [DATE]…" at bounding box center [1045, 443] width 907 height 166
click at [615, 451] on ul "[DATE] - H3G 952607569302391245 Dd - 26.00 [DATE] - Bestway Wholesale On [DATE]…" at bounding box center [1045, 443] width 907 height 166
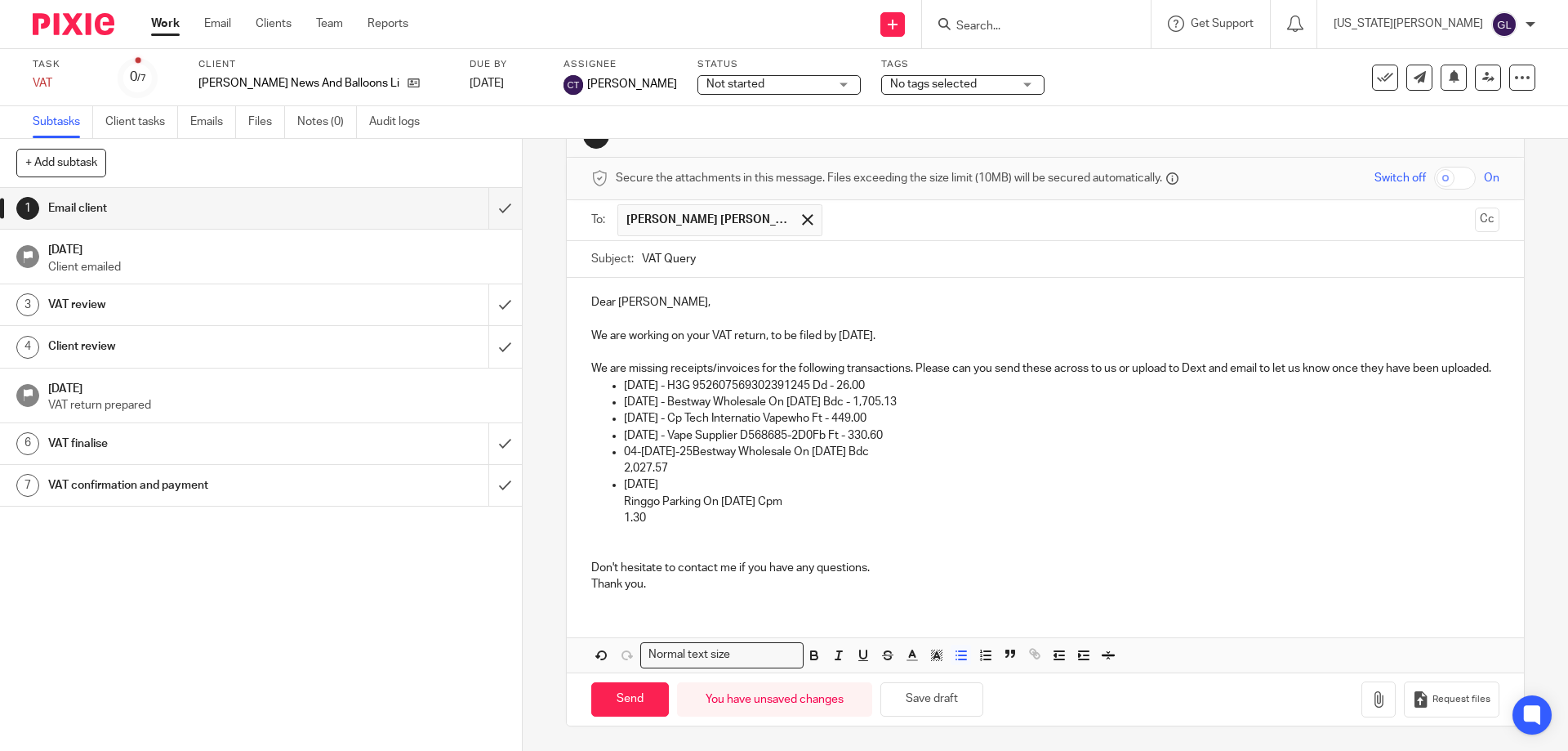
scroll to position [67, 0]
click at [619, 471] on ul "[DATE] - H3G 952607569302391245 Dd - 26.00 [DATE] - Bestway Wholesale On [DATE]…" at bounding box center [1045, 452] width 907 height 149
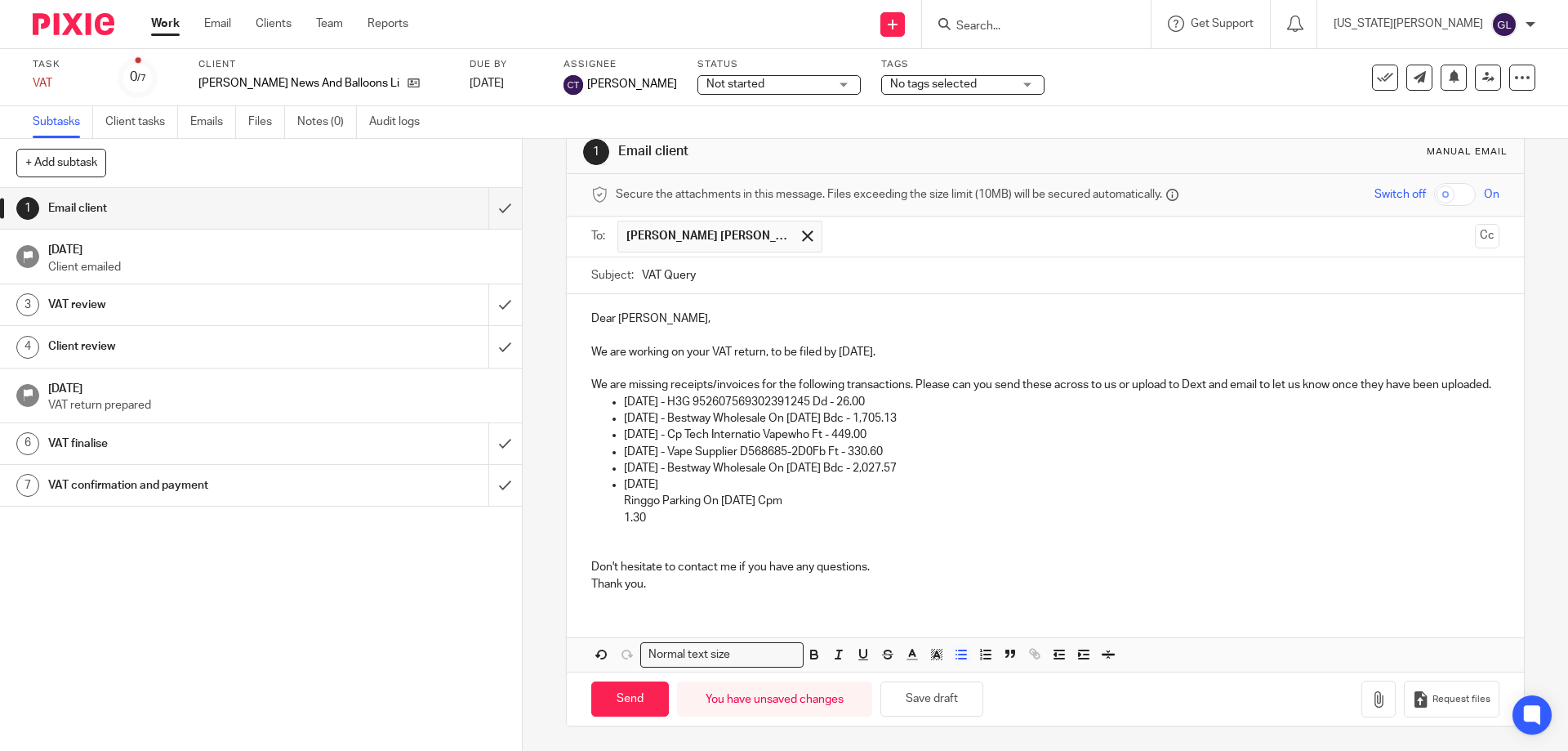
click at [633, 511] on p "1.30" at bounding box center [1061, 517] width 874 height 16
click at [624, 502] on p "Ringgo Parking On [DATE] Cpm" at bounding box center [1061, 500] width 874 height 16
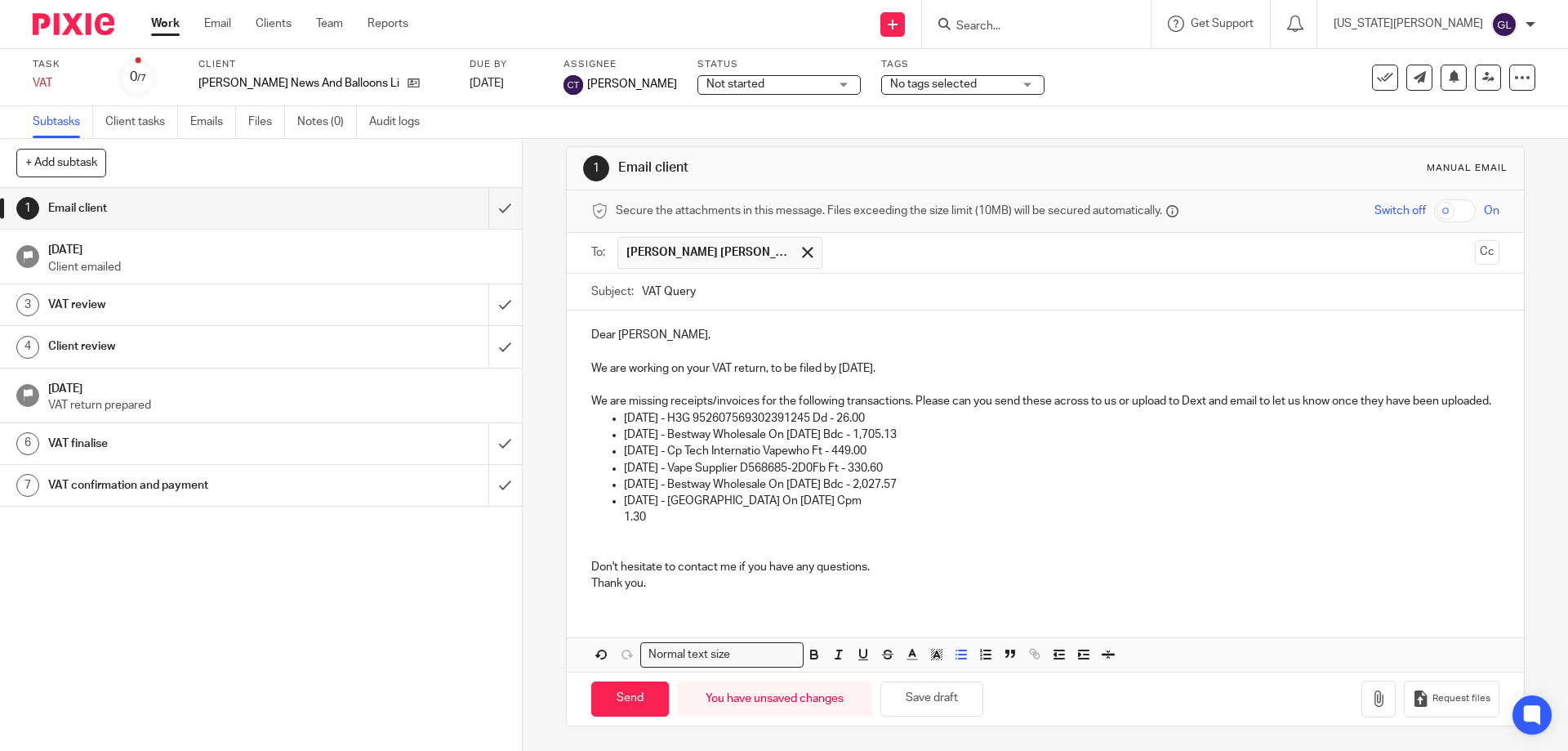
click at [624, 519] on p "1.30" at bounding box center [1061, 516] width 874 height 16
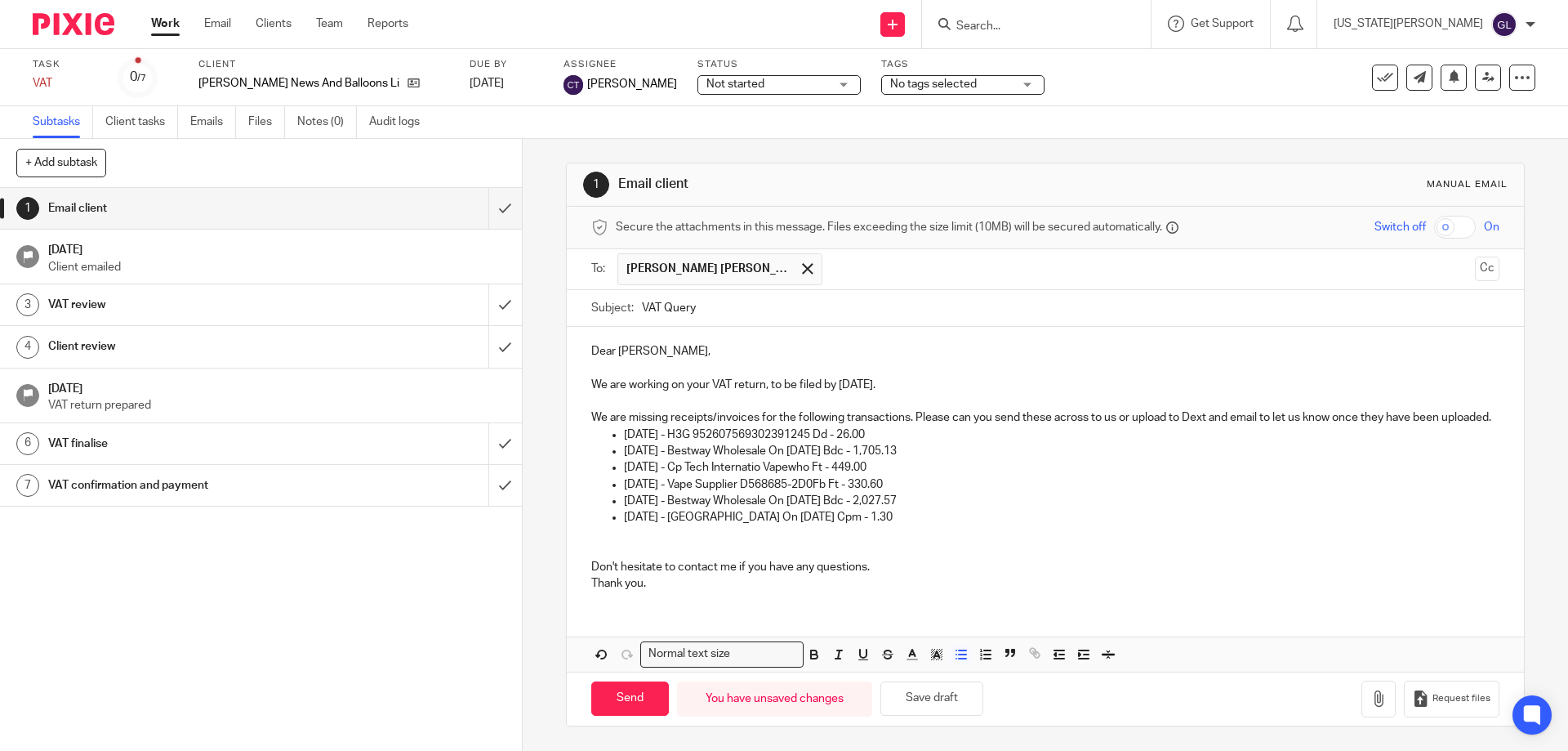
click at [580, 542] on div "Dear [PERSON_NAME], We are working on your VAT return, to be filed by [DATE]. W…" at bounding box center [1044, 465] width 956 height 277
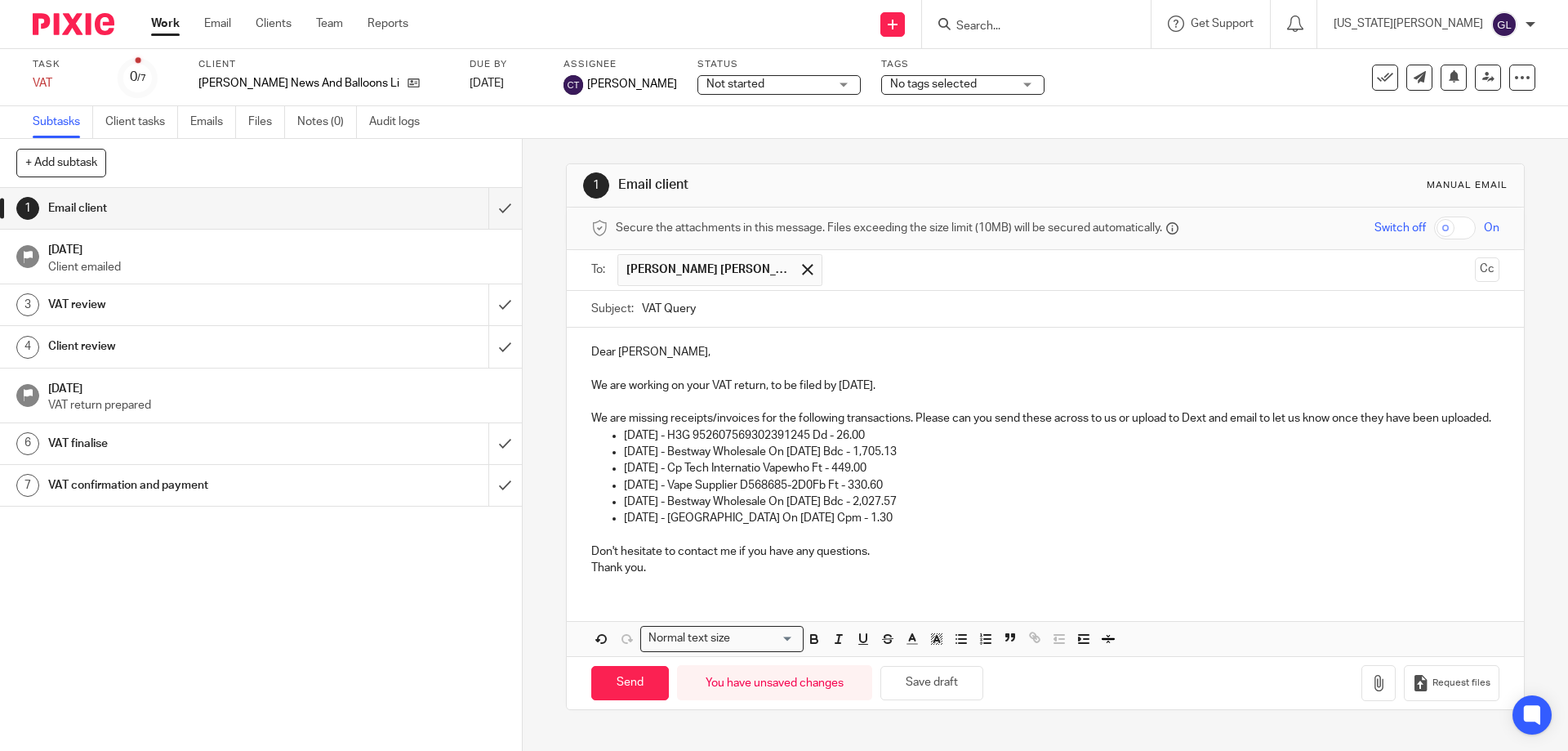
click at [652, 576] on p "Thank you." at bounding box center [1045, 568] width 907 height 16
click at [891, 560] on p "Don't hesitate to contact me if you have any questions." at bounding box center [1045, 551] width 907 height 16
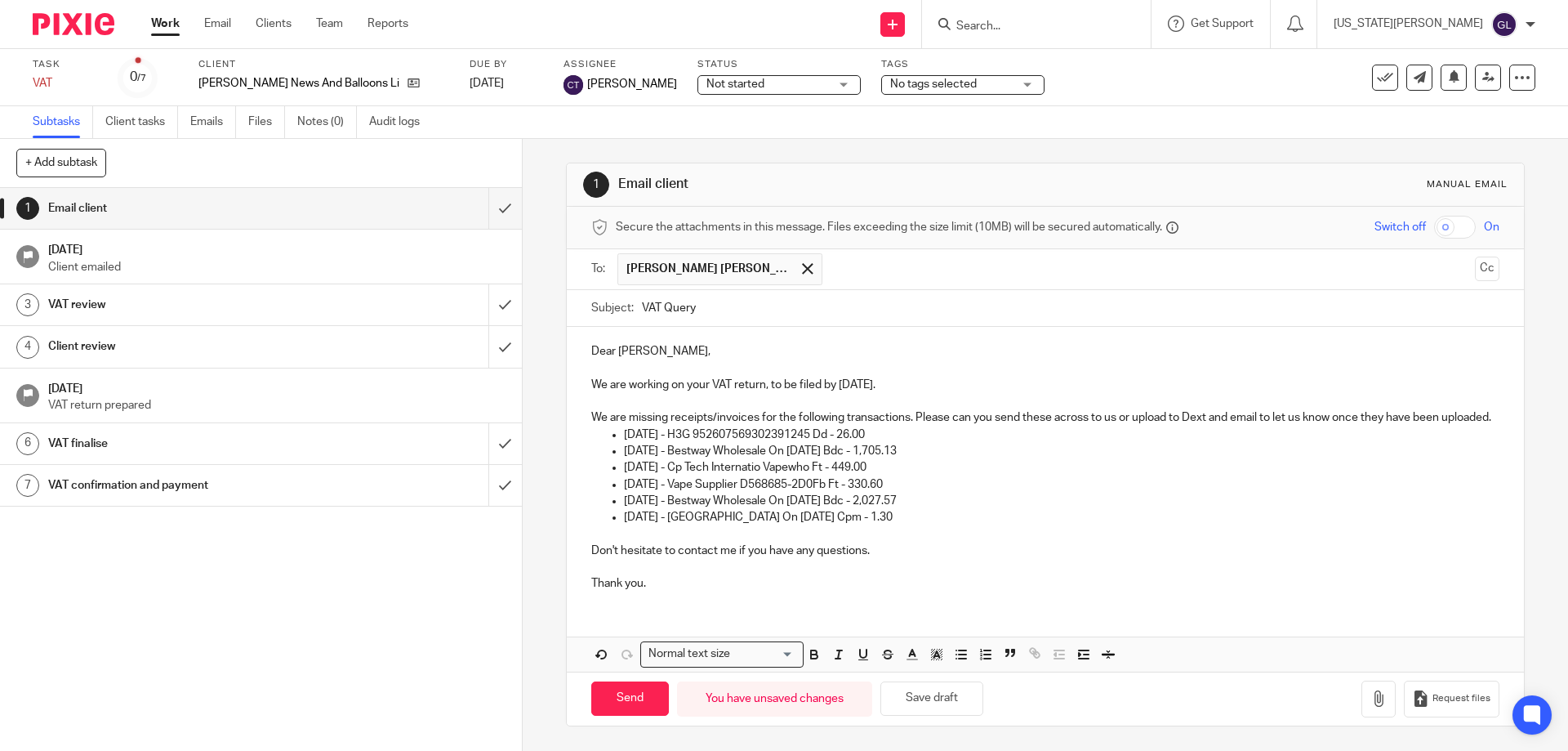
scroll to position [17, 0]
click at [672, 589] on p "Thank you." at bounding box center [1045, 583] width 907 height 16
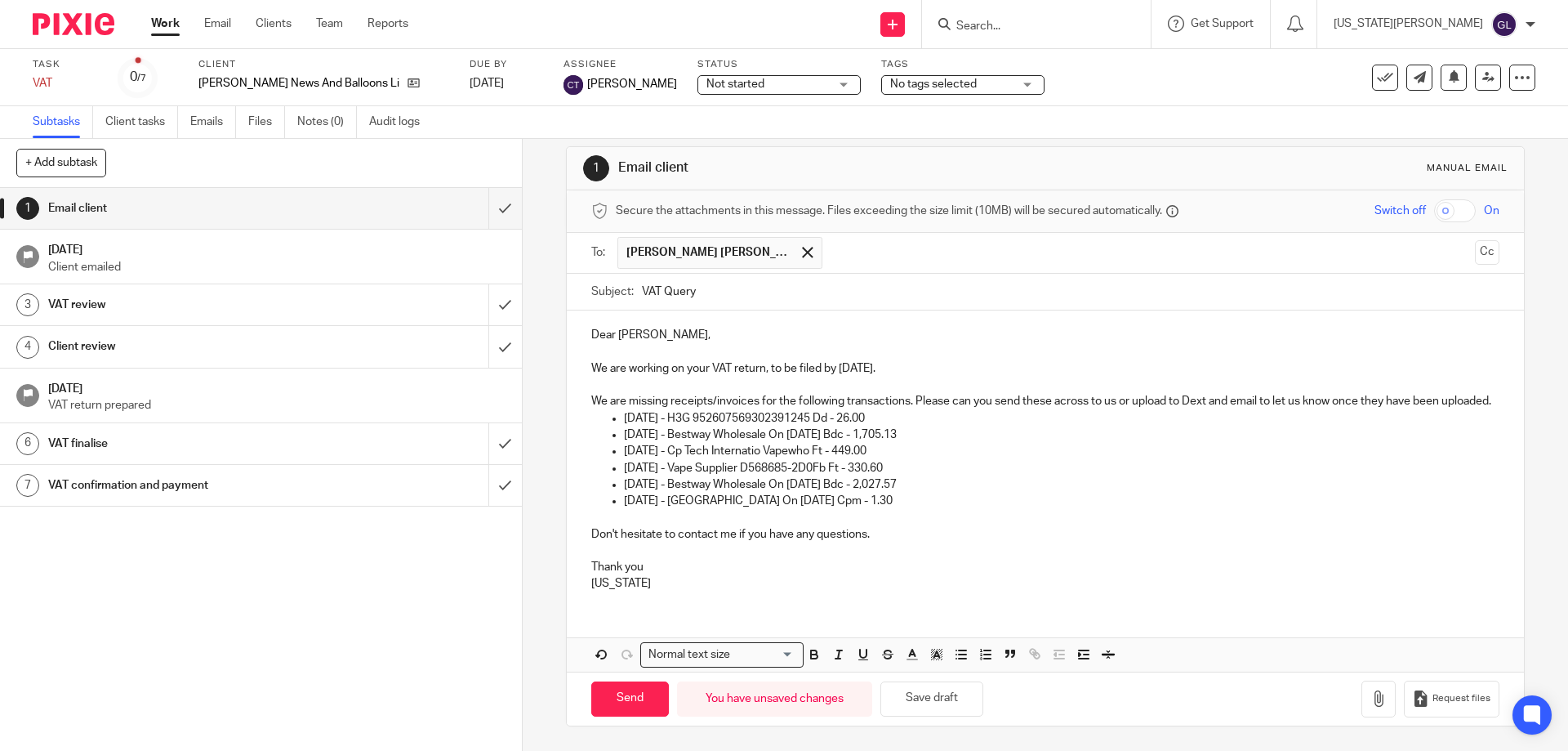
click at [892, 549] on p at bounding box center [1045, 550] width 907 height 16
click at [645, 397] on p "We are missing receipts/invoices for the following transactions. Please can you…" at bounding box center [1045, 401] width 907 height 16
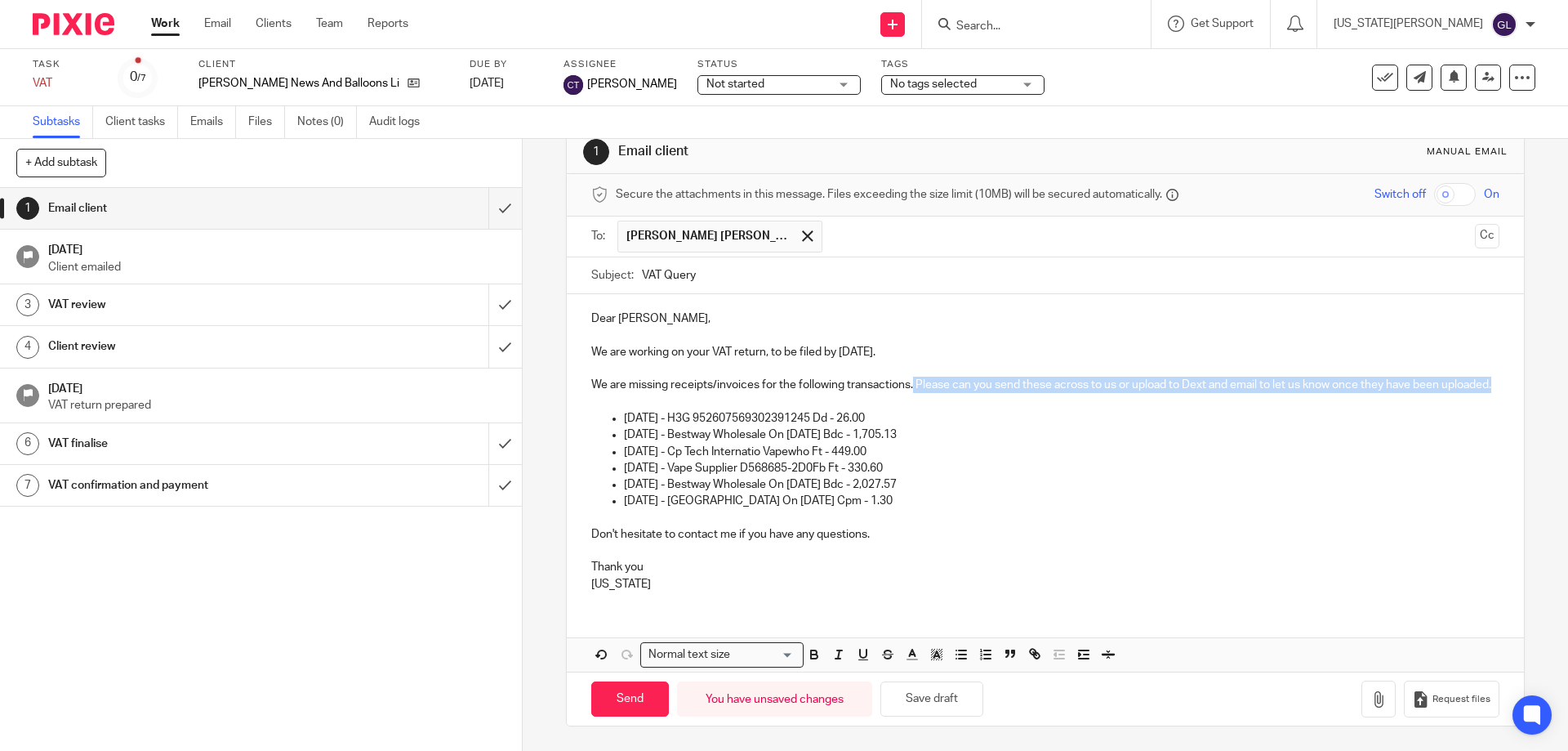
drag, startPoint x: 640, startPoint y: 386, endPoint x: 909, endPoint y: 368, distance: 269.6
click at [909, 376] on p "We are missing receipts/invoices for the following transactions. Please can you…" at bounding box center [1045, 384] width 907 height 16
drag, startPoint x: 1095, startPoint y: 450, endPoint x: 1067, endPoint y: 468, distance: 33.3
click at [1092, 450] on p "[DATE] - Cp Tech Internatio Vapewho Ft - 449.00" at bounding box center [1061, 452] width 874 height 16
click at [646, 709] on input "Send" at bounding box center [630, 699] width 77 height 35
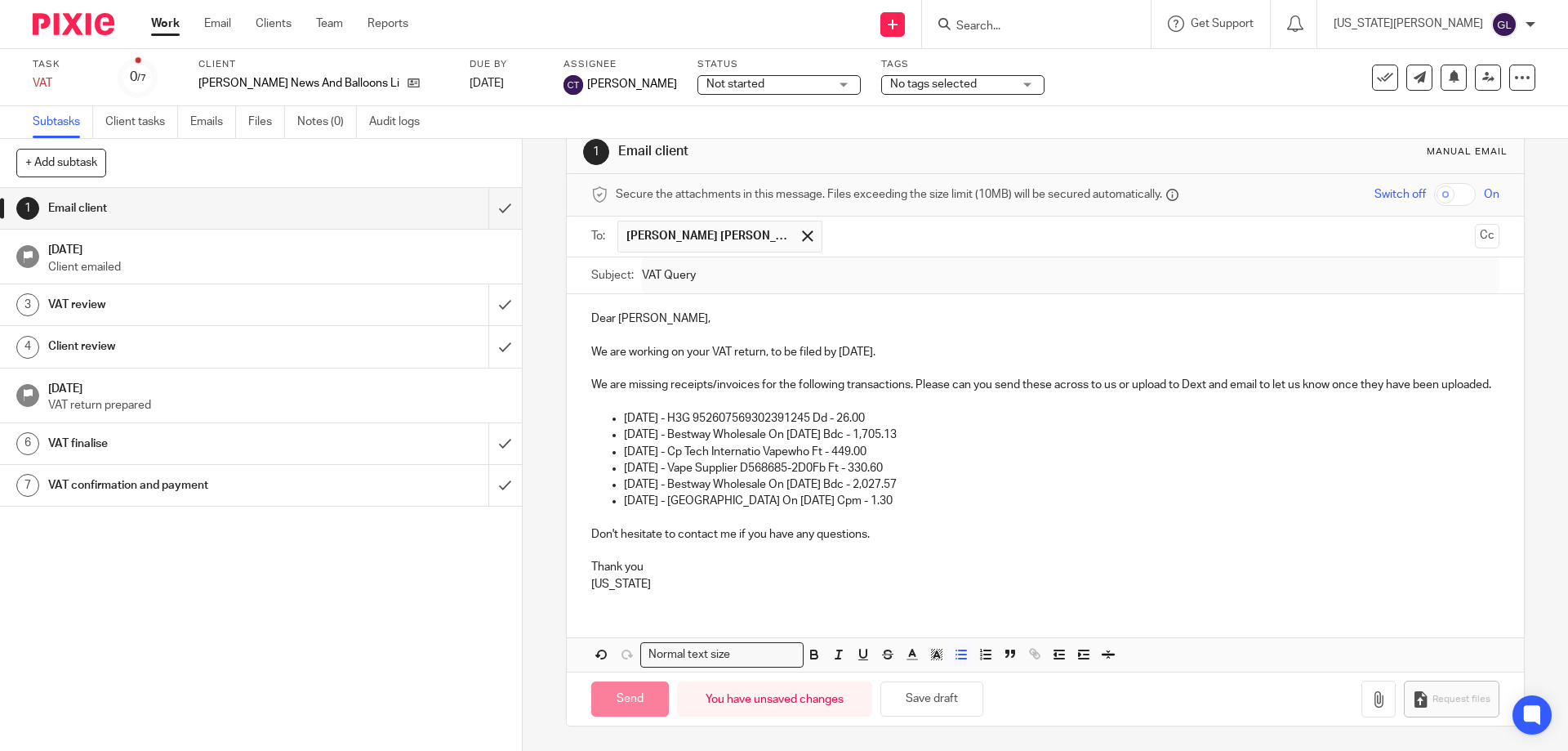
type input "Sent"
click at [905, 80] on span "No tags selected" at bounding box center [934, 84] width 87 height 12
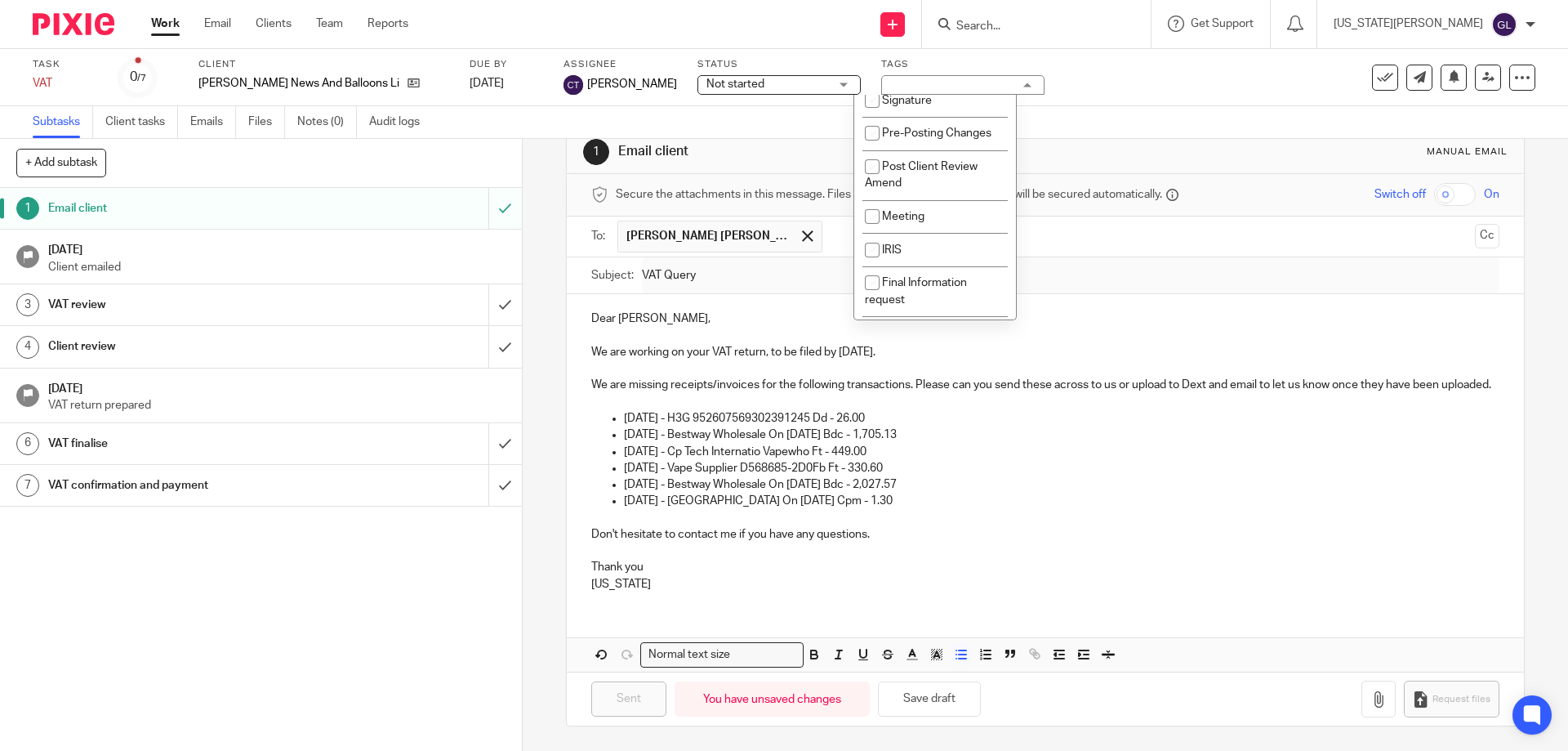
scroll to position [505, 0]
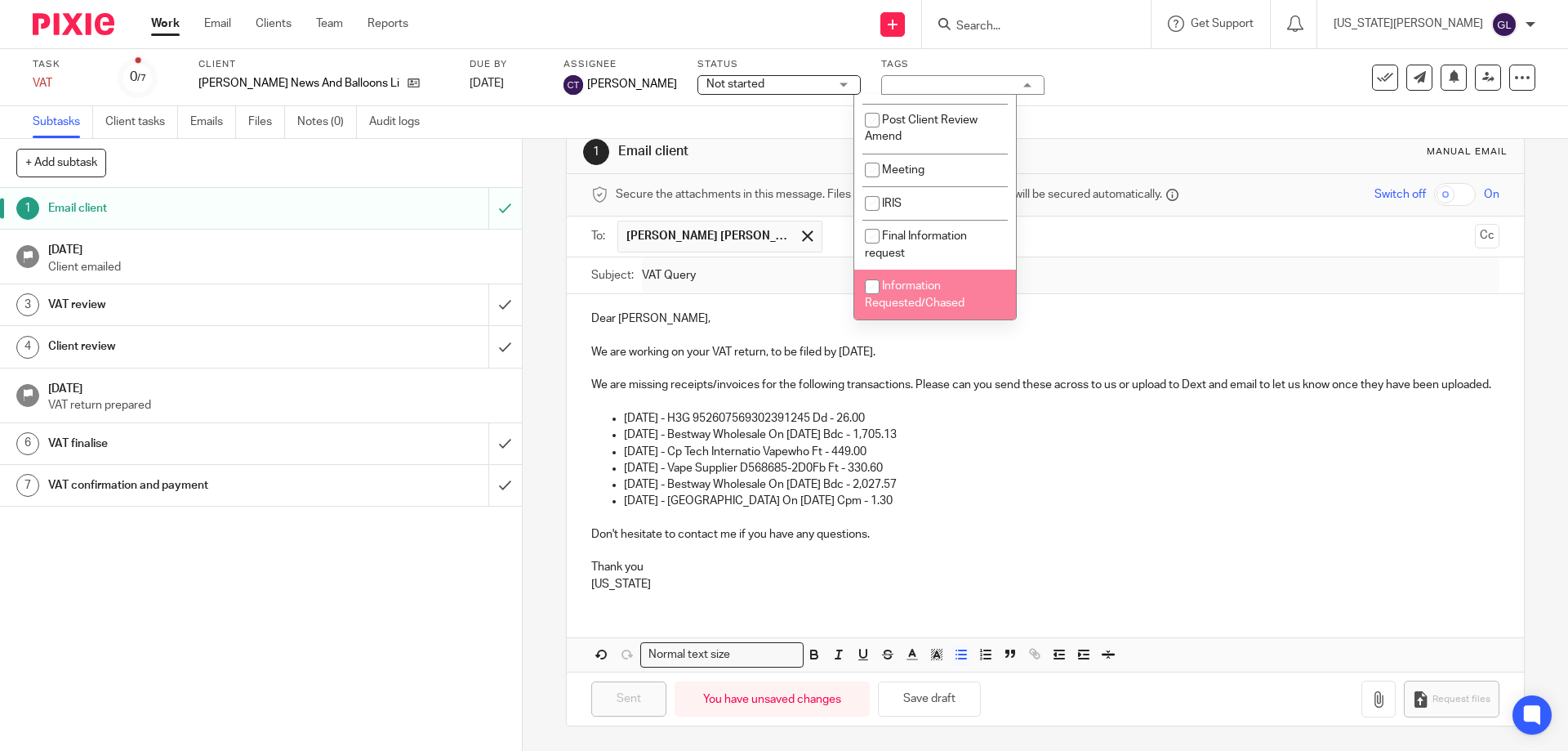
click at [941, 299] on span "Information Requested/Chased" at bounding box center [914, 294] width 99 height 29
checkbox input "true"
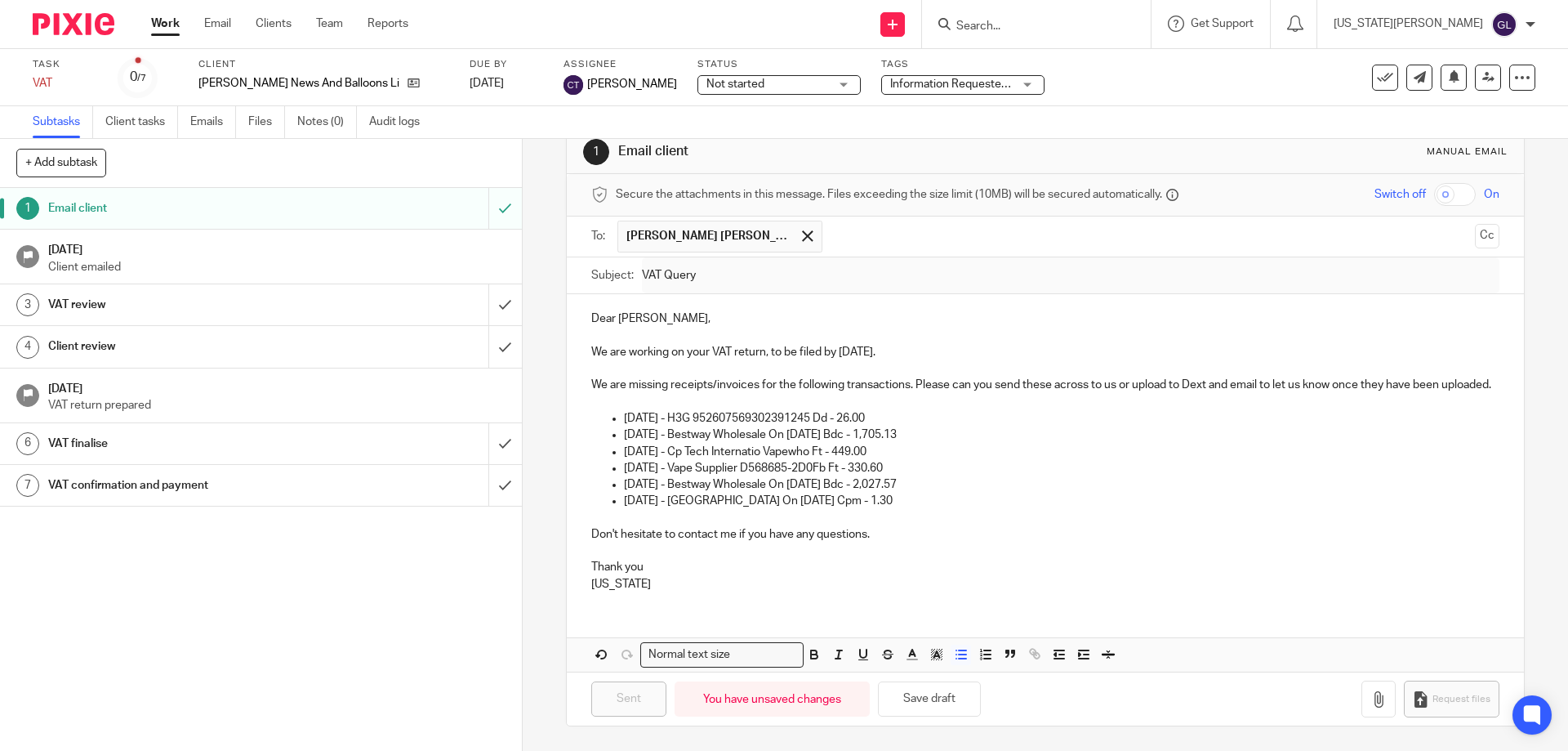
click at [1084, 100] on div "Task VAT Save VAT 0 /7 Client [PERSON_NAME] News And Balloons Limited Due by [D…" at bounding box center [784, 77] width 1568 height 57
click at [753, 86] on span "Not started" at bounding box center [767, 85] width 123 height 17
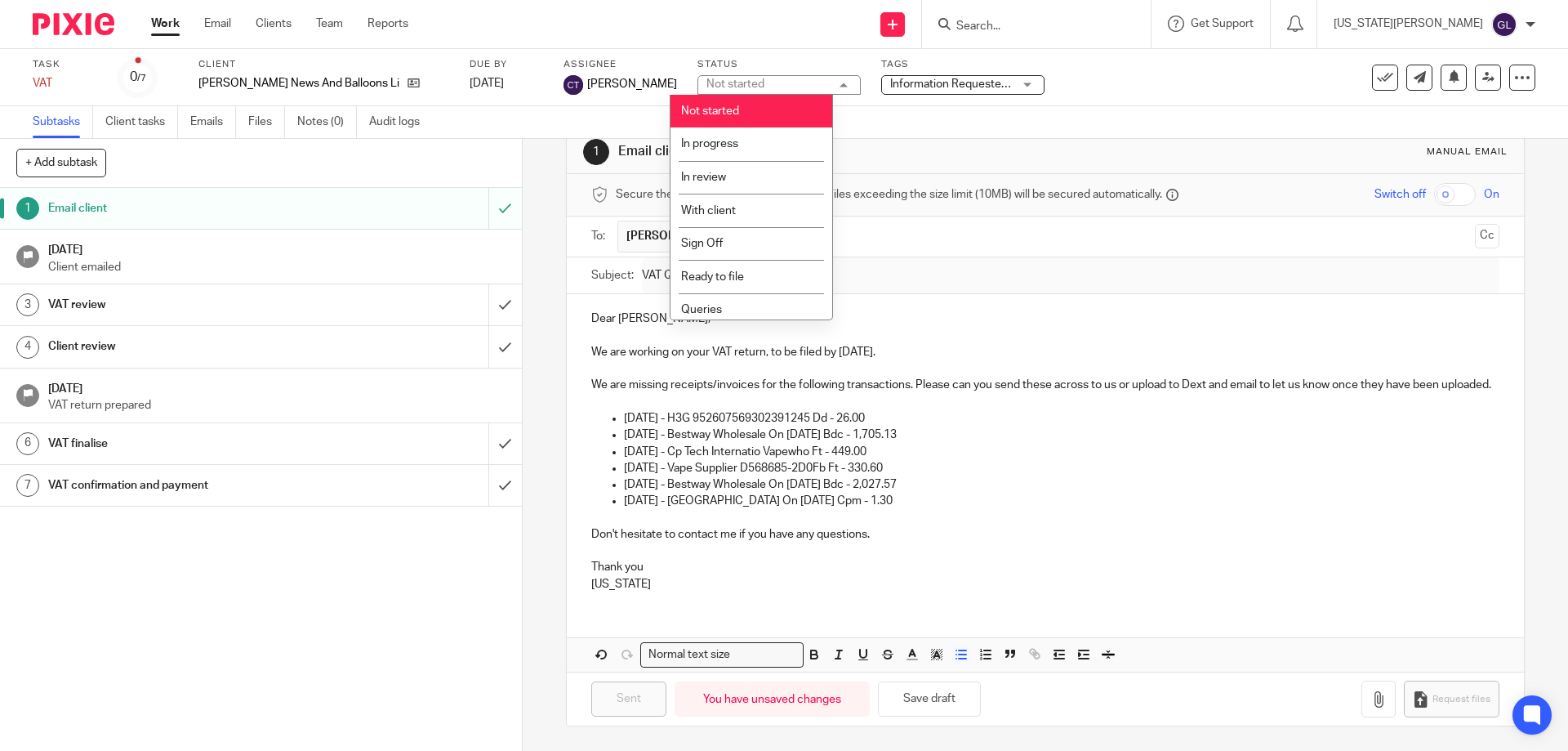
scroll to position [72, 0]
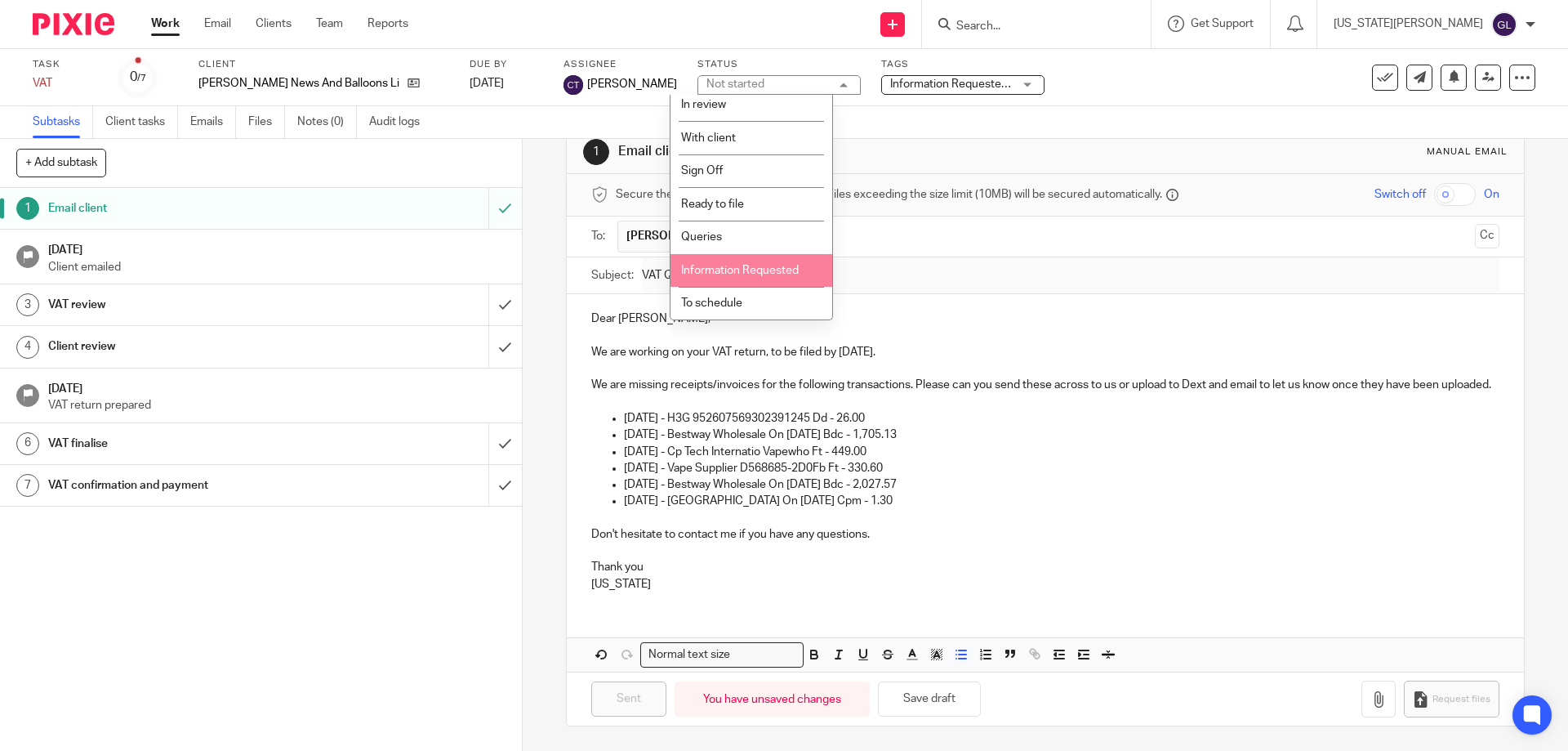
click at [757, 278] on li "Information Requested" at bounding box center [752, 270] width 162 height 34
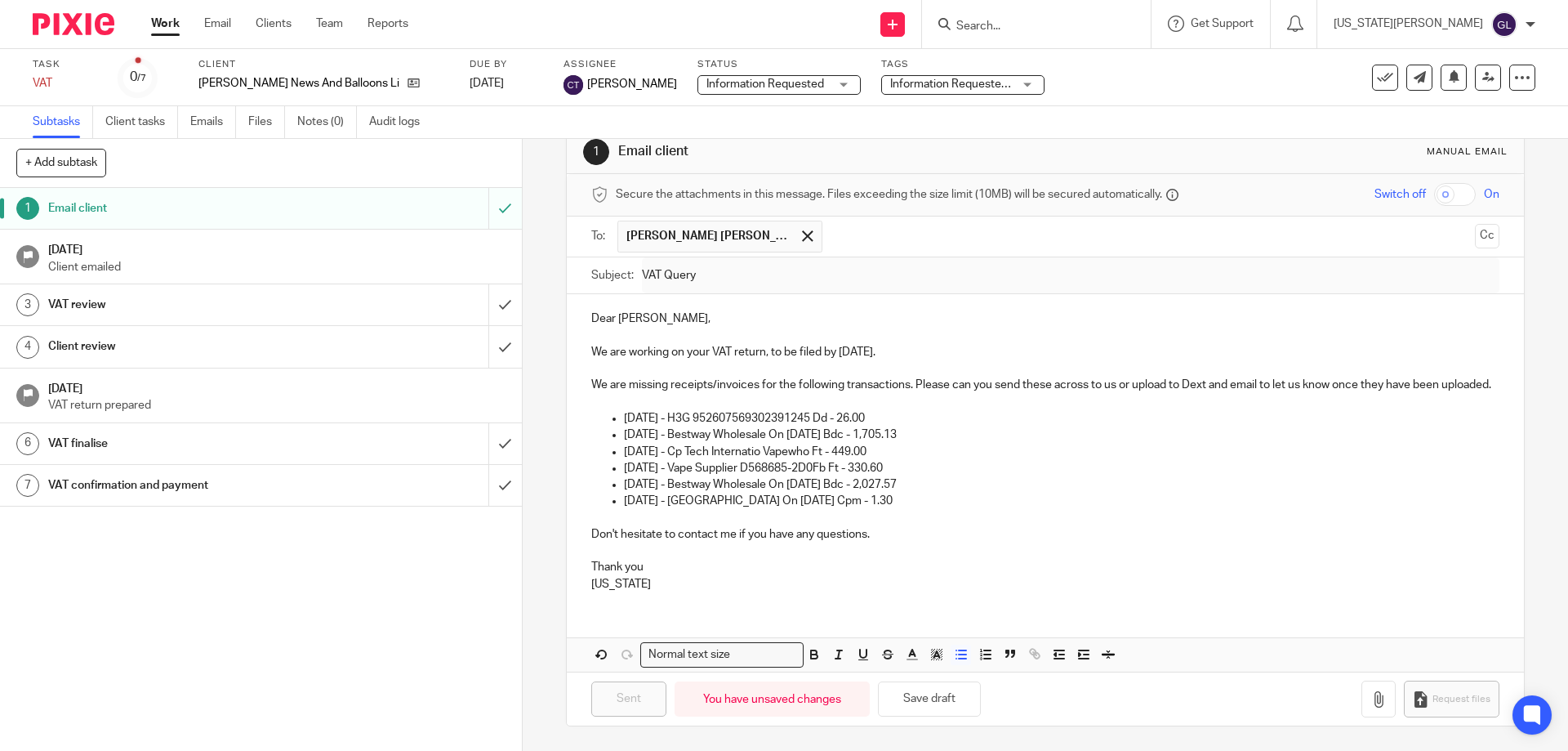
click at [1107, 94] on div "Task VAT Save VAT 0 /7 Client [PERSON_NAME] News And Balloons Limited Due by [D…" at bounding box center [658, 77] width 1252 height 40
click at [740, 596] on div "Dear [PERSON_NAME], We are working on your VAT return, to be filed by [DATE]. W…" at bounding box center [1044, 450] width 956 height 311
